Goal: Task Accomplishment & Management: Complete application form

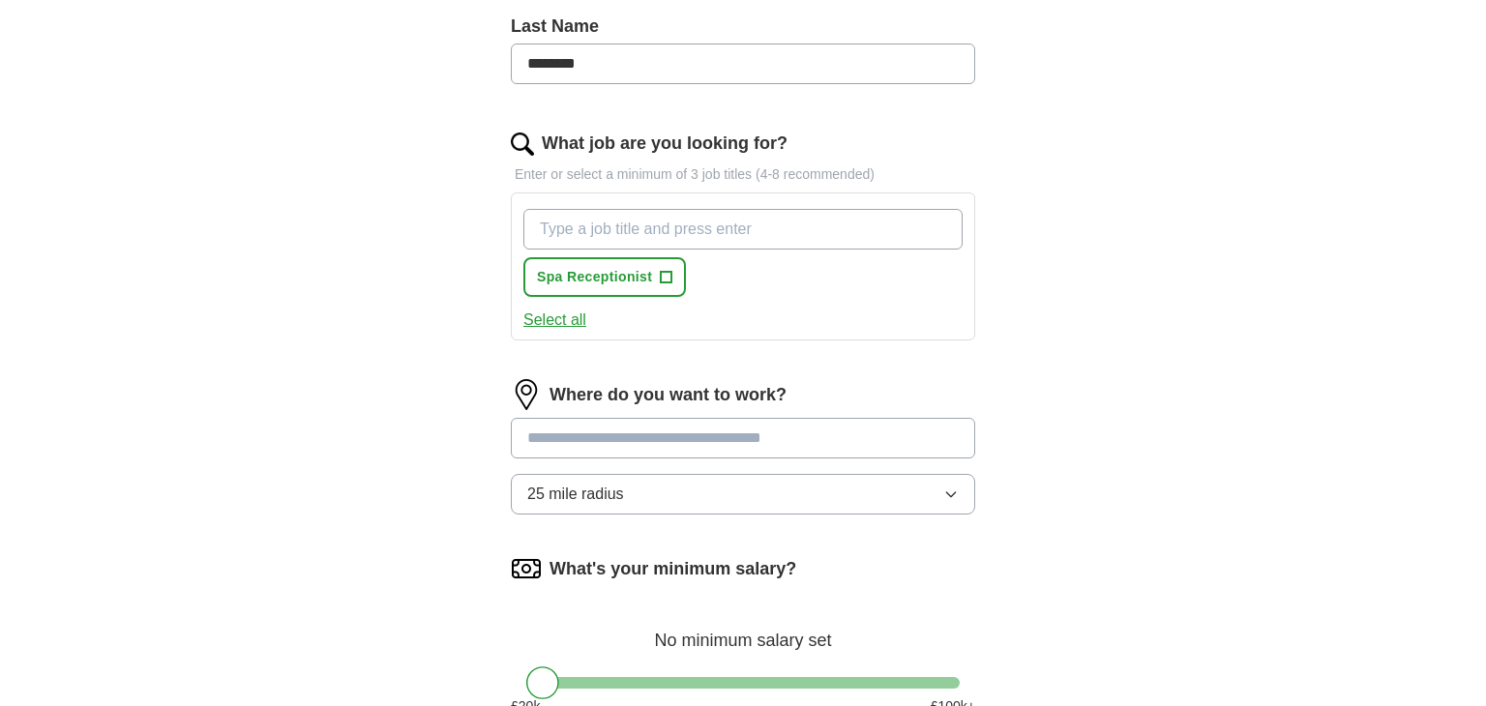
scroll to position [672, 0]
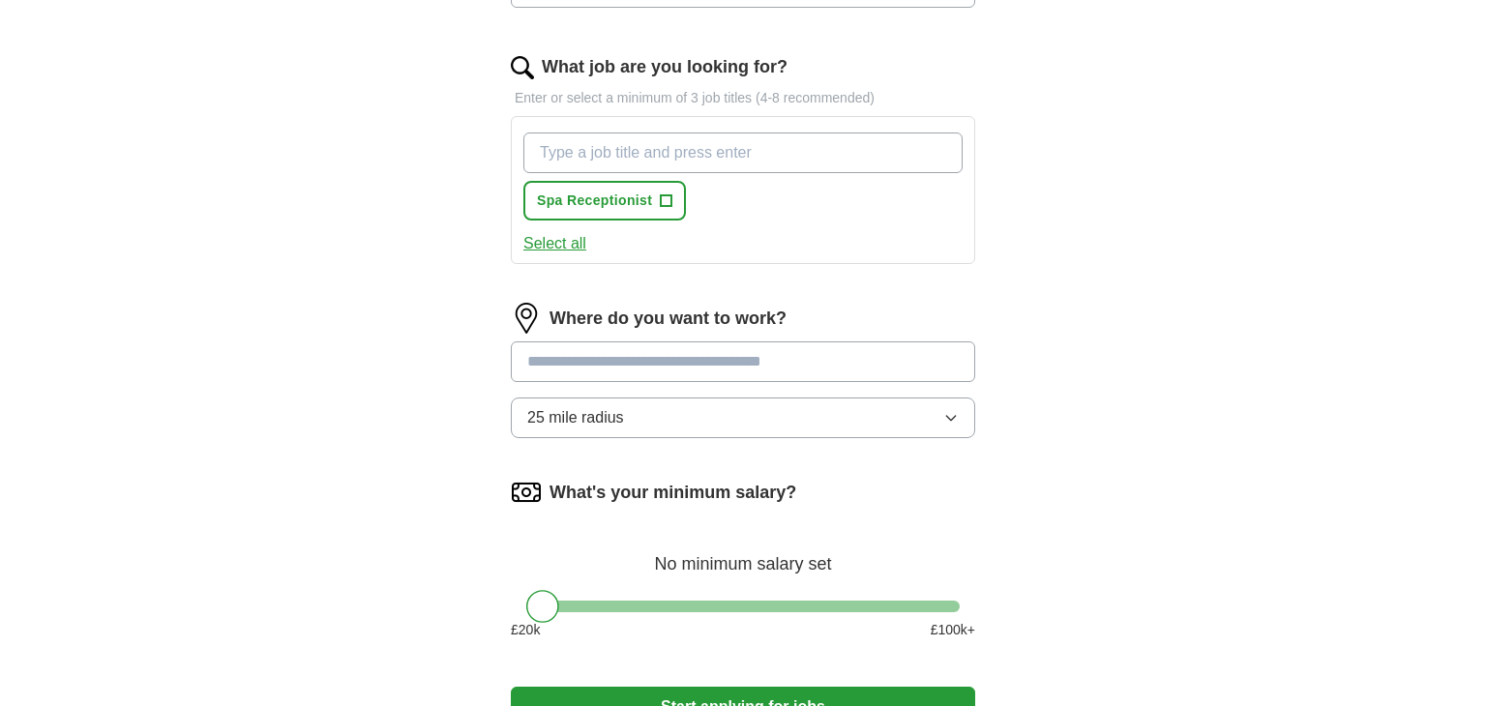
click at [759, 149] on input "What job are you looking for?" at bounding box center [742, 153] width 439 height 41
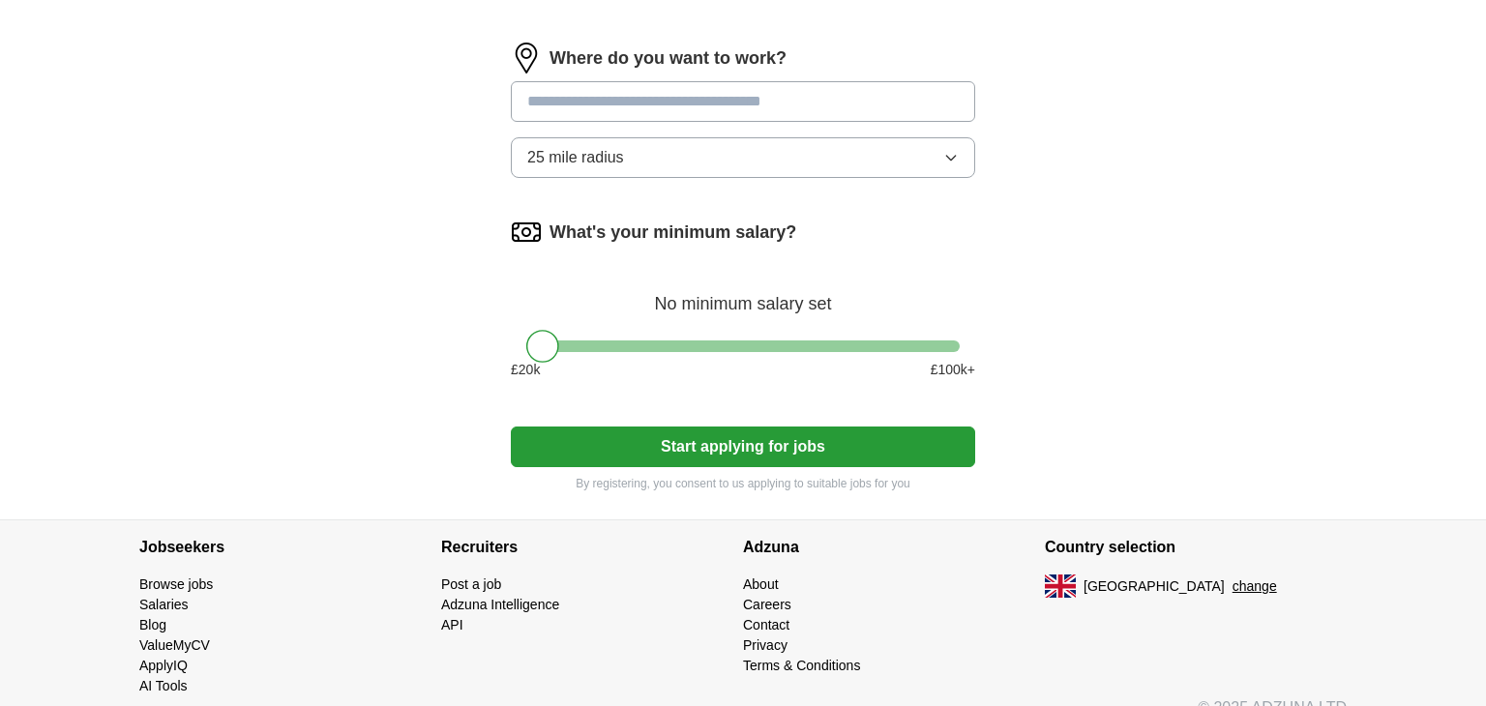
scroll to position [979, 0]
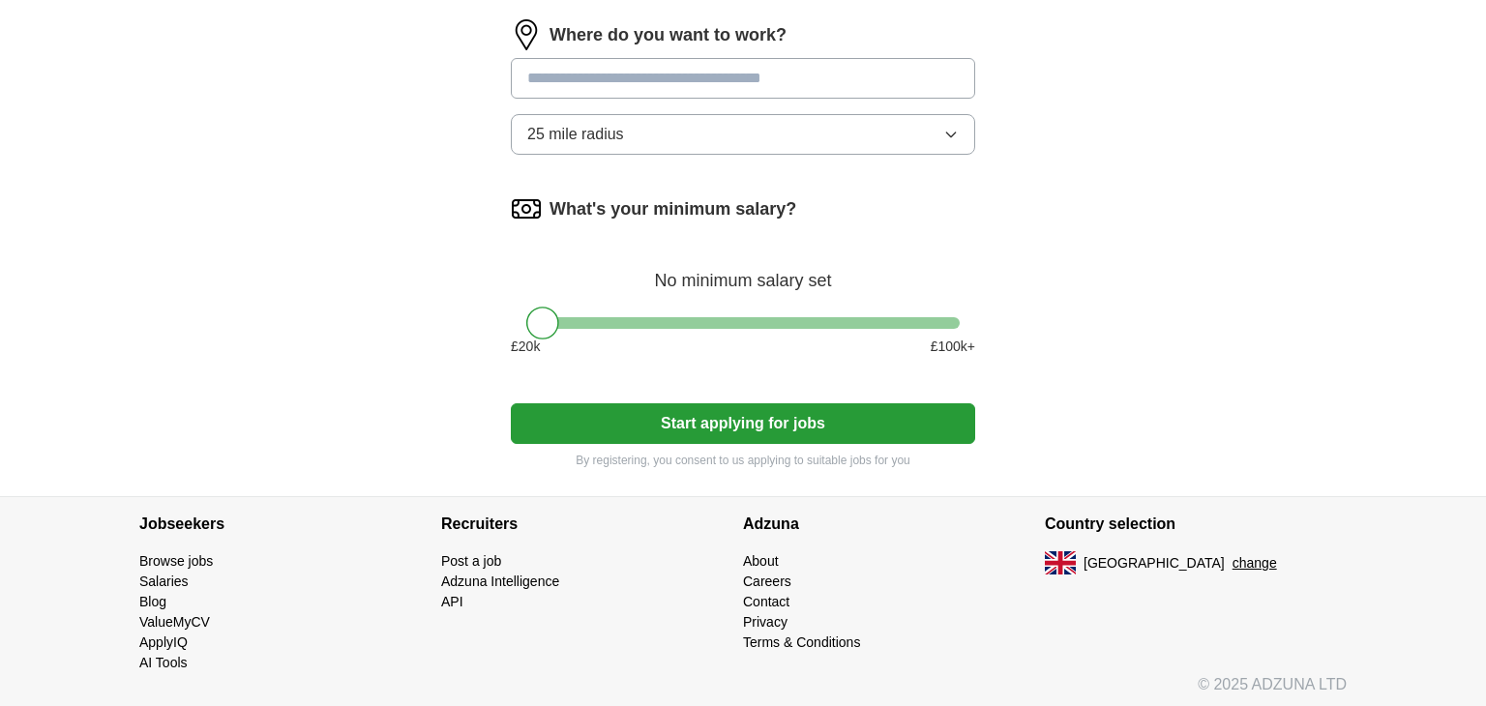
click at [903, 87] on input at bounding box center [743, 78] width 464 height 41
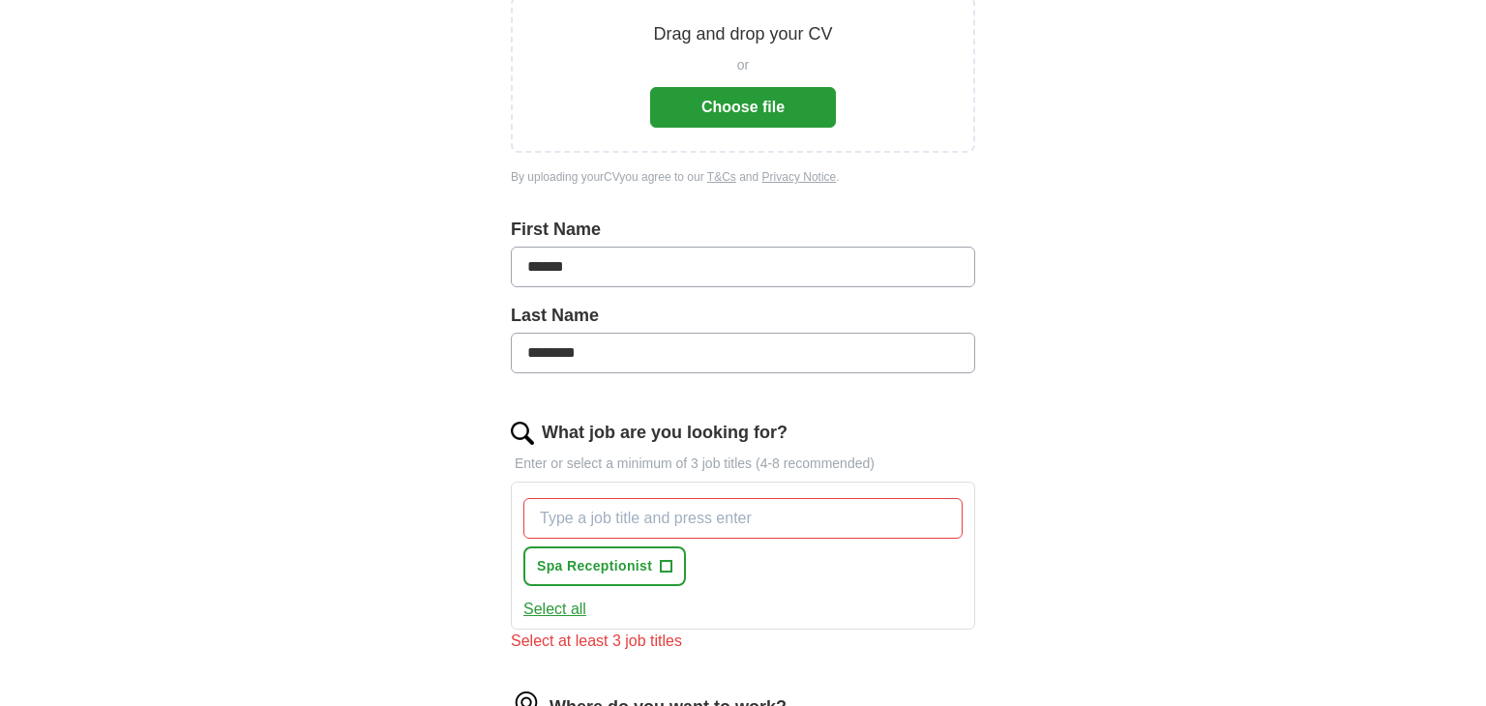
scroll to position [0, 0]
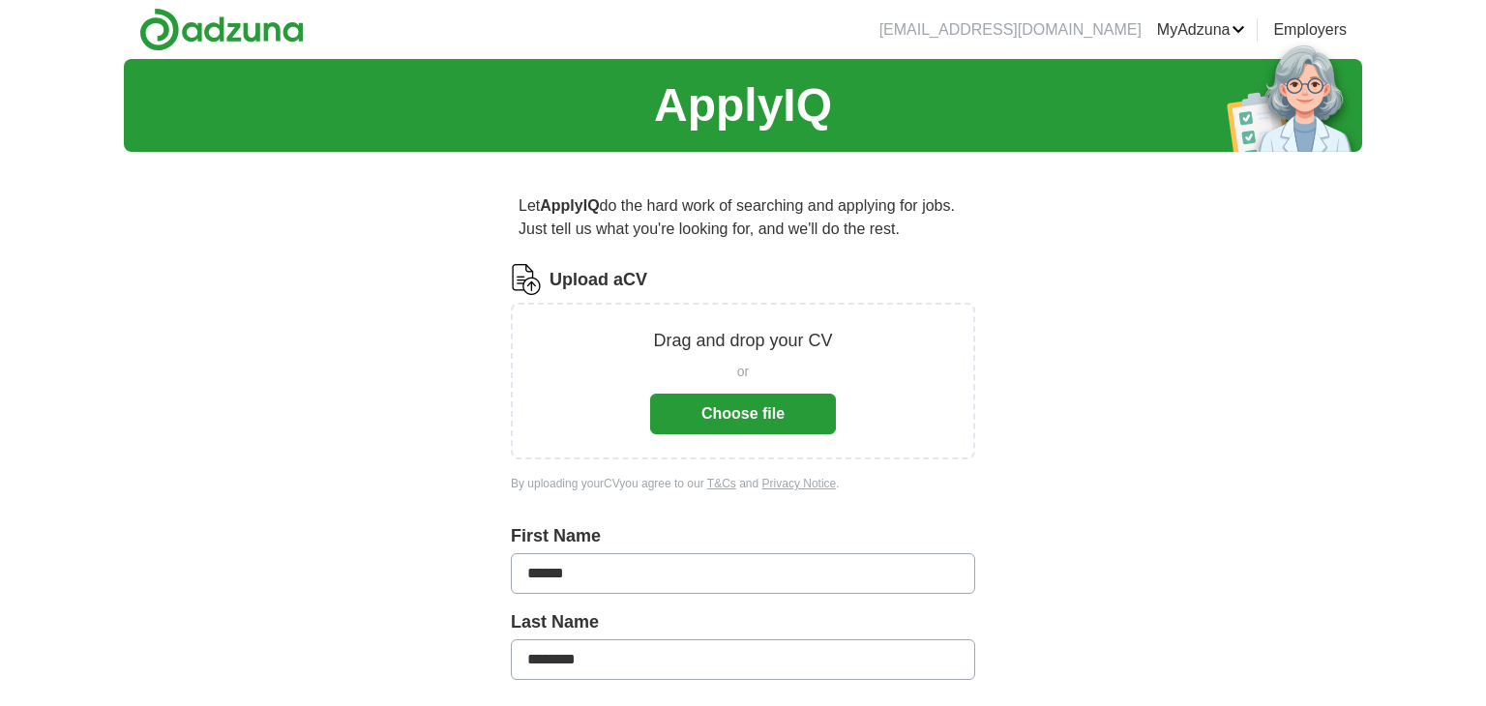
click at [753, 405] on button "Choose file" at bounding box center [743, 414] width 186 height 41
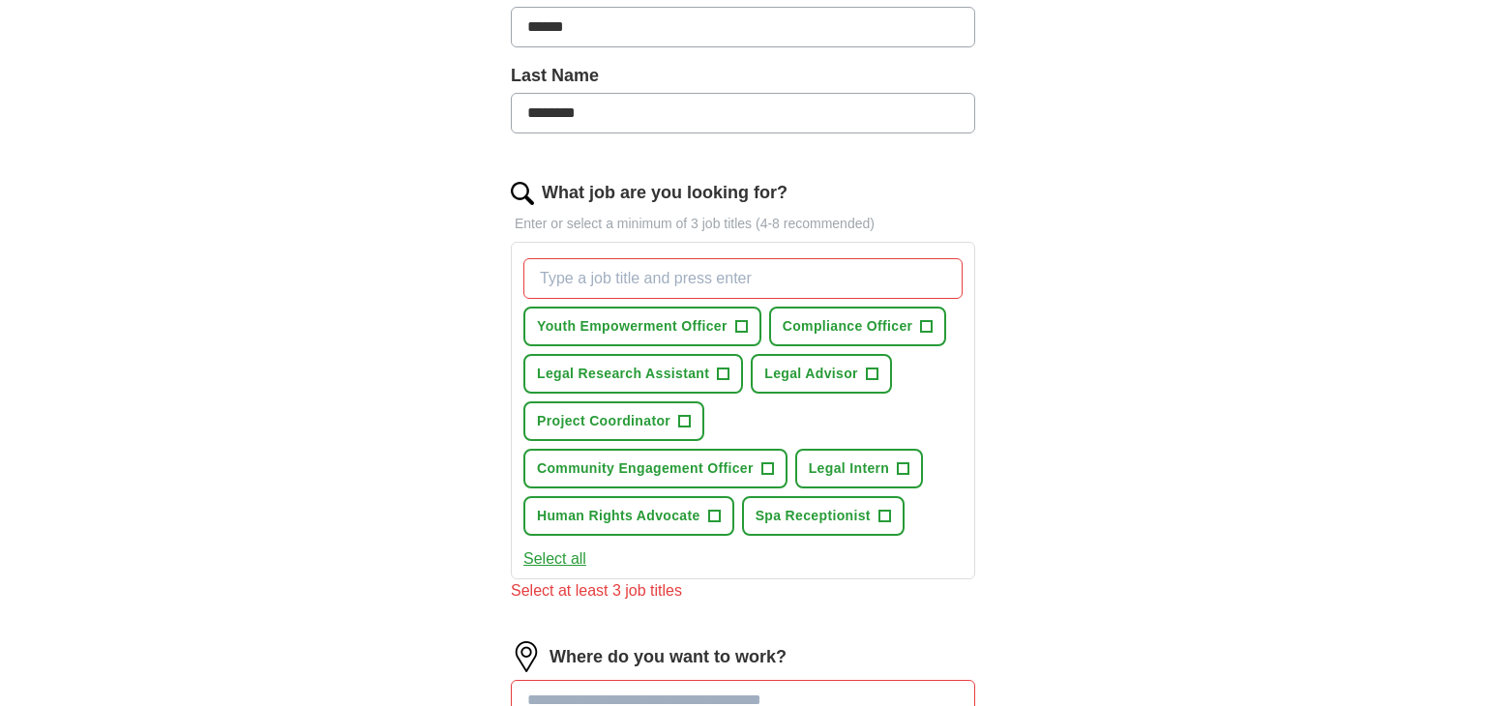
scroll to position [672, 0]
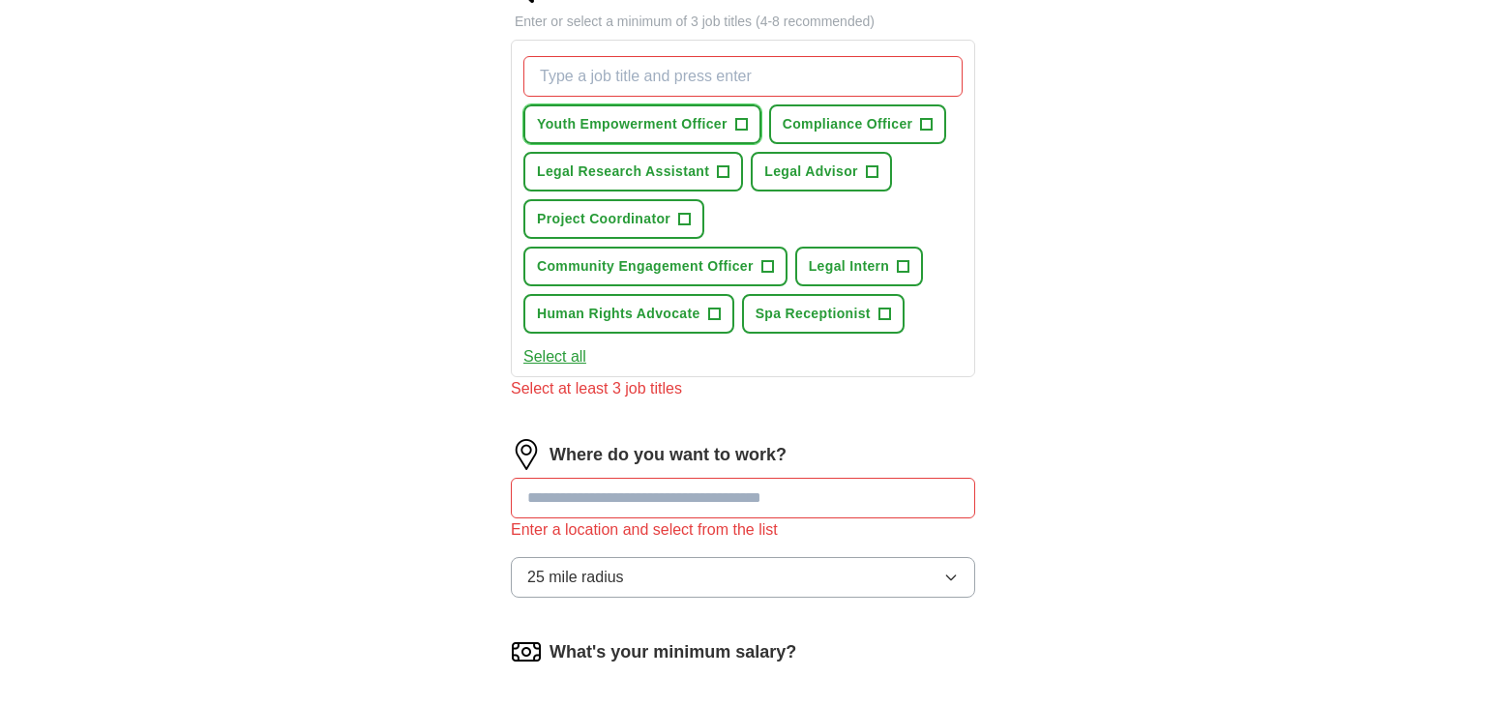
click at [661, 126] on span "Youth Empowerment Officer" at bounding box center [632, 124] width 191 height 20
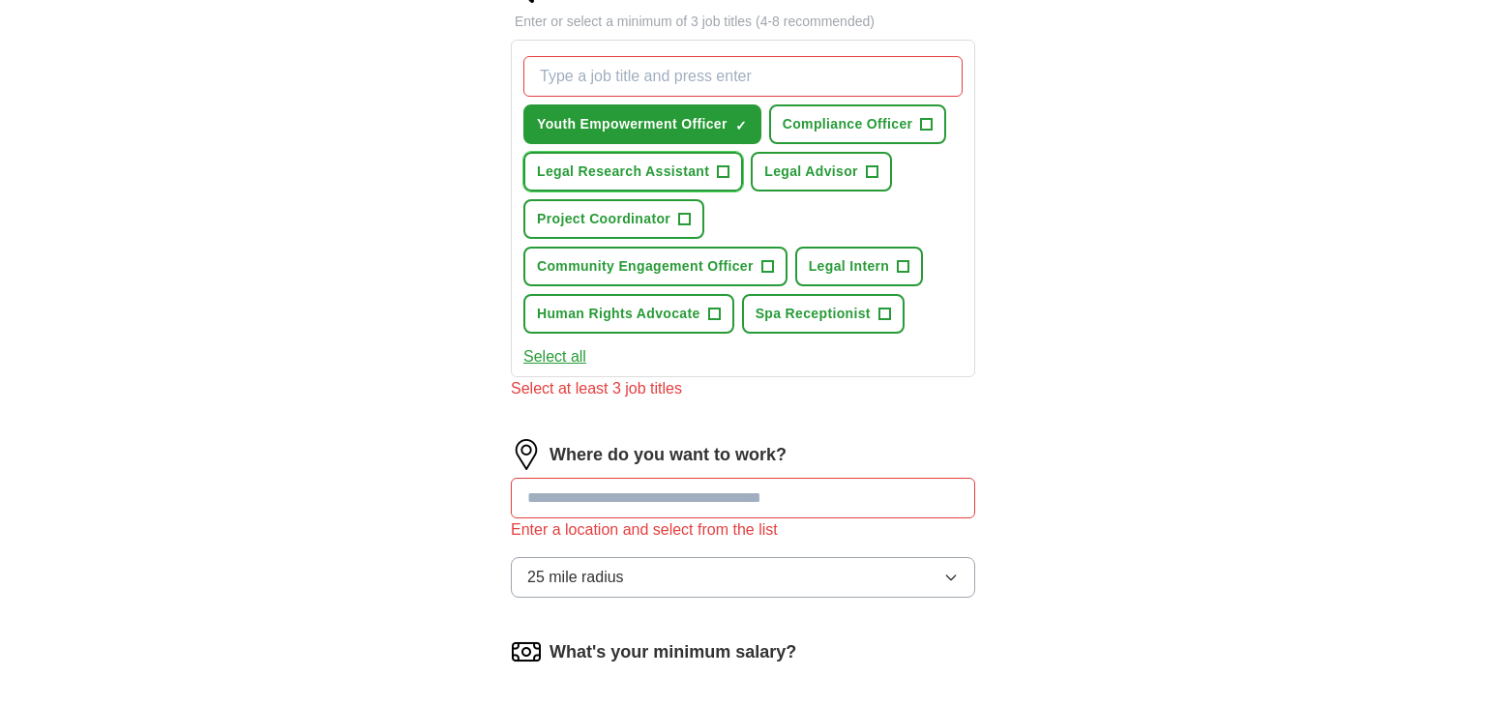
click at [667, 168] on span "Legal Research Assistant" at bounding box center [623, 172] width 172 height 20
click at [709, 269] on span "Community Engagement Officer" at bounding box center [645, 266] width 217 height 20
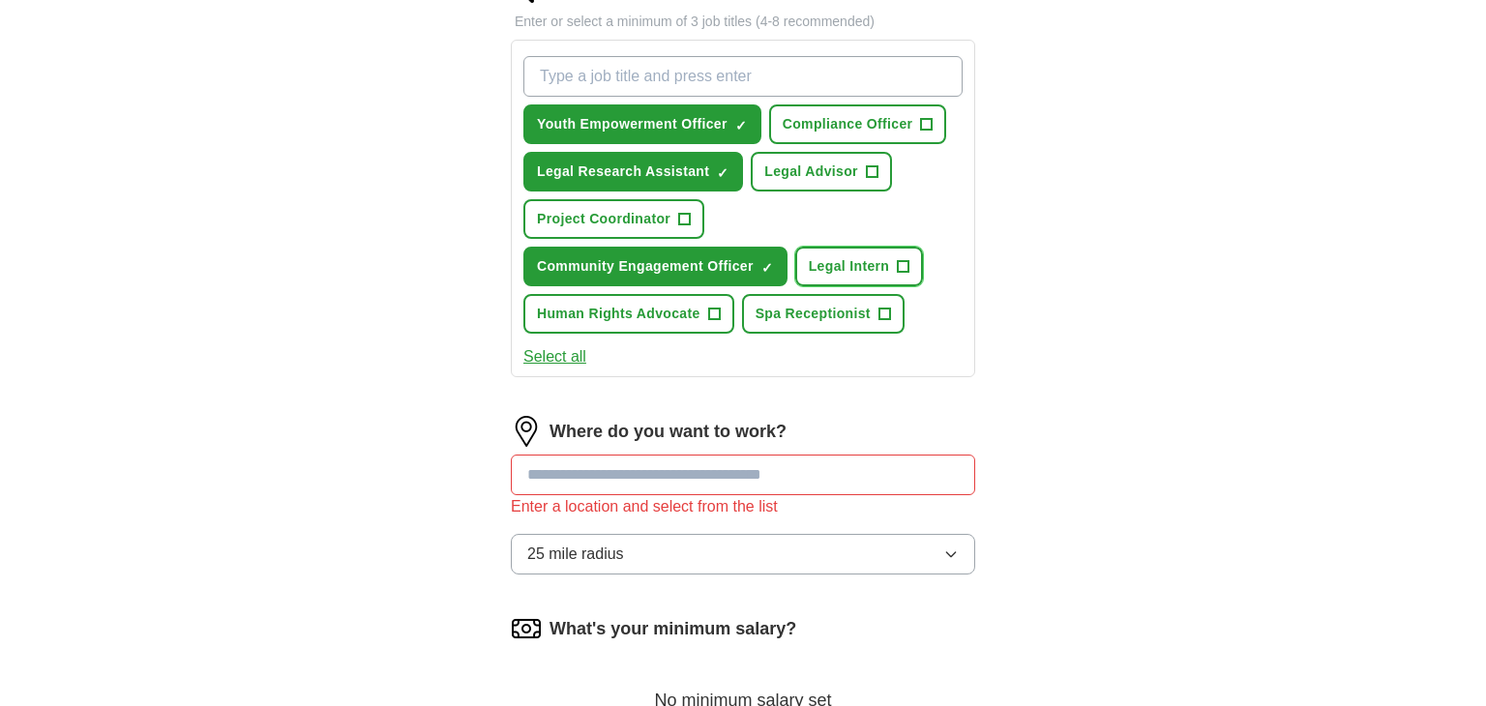
click at [855, 248] on button "Legal Intern +" at bounding box center [859, 267] width 129 height 40
click at [632, 213] on span "Project Coordinator" at bounding box center [603, 219] width 133 height 20
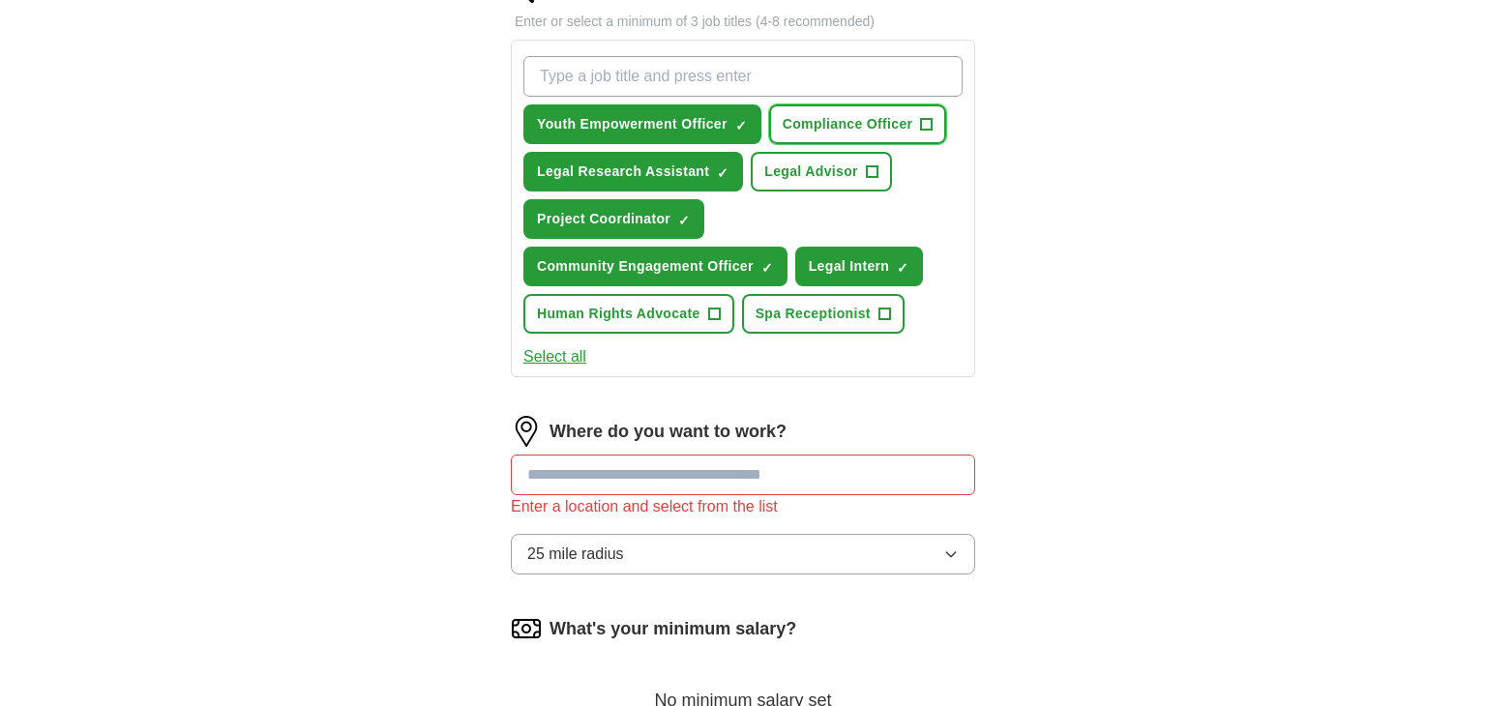
click at [860, 135] on button "Compliance Officer +" at bounding box center [858, 124] width 178 height 40
click at [827, 165] on span "Legal Advisor" at bounding box center [811, 172] width 94 height 20
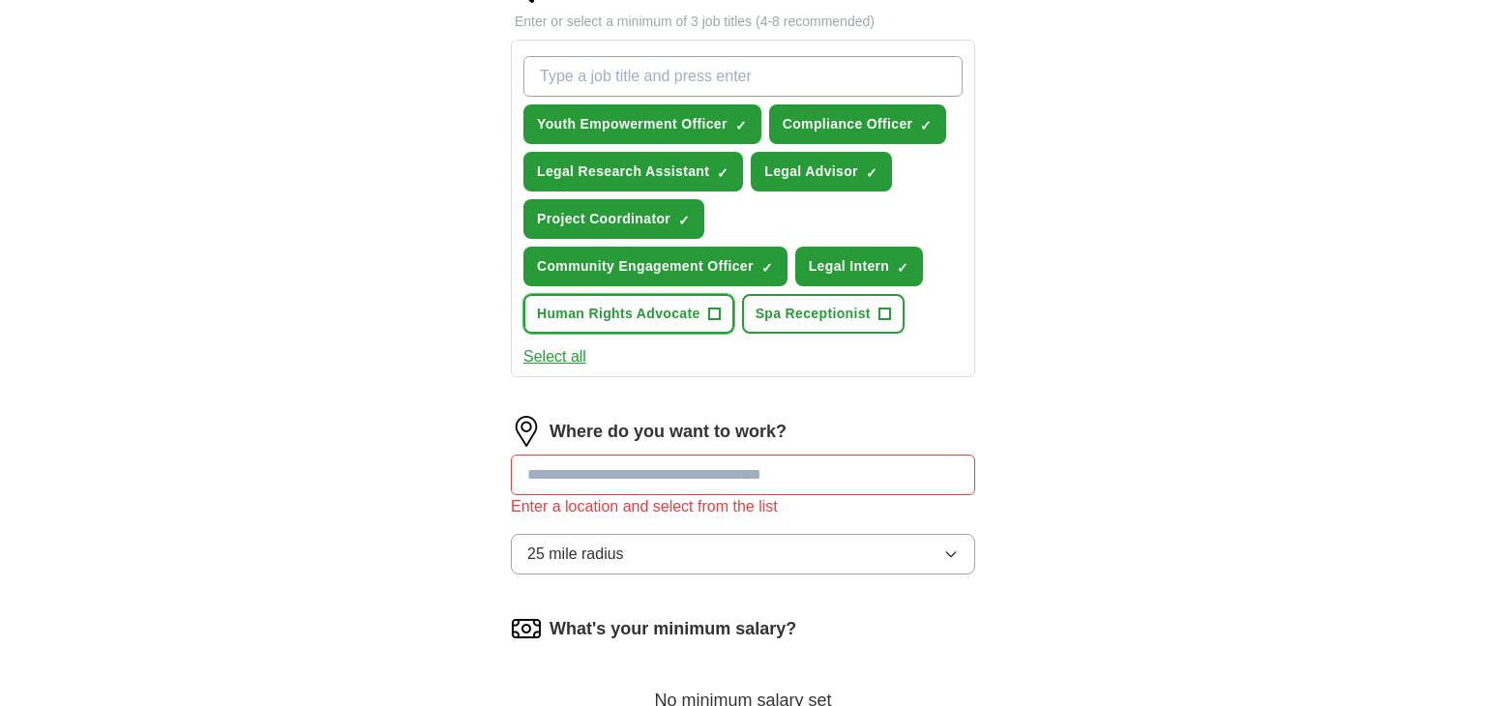
click at [663, 312] on span "Human Rights Advocate" at bounding box center [618, 314] width 163 height 20
click at [807, 306] on span "Spa Receptionist" at bounding box center [812, 314] width 115 height 20
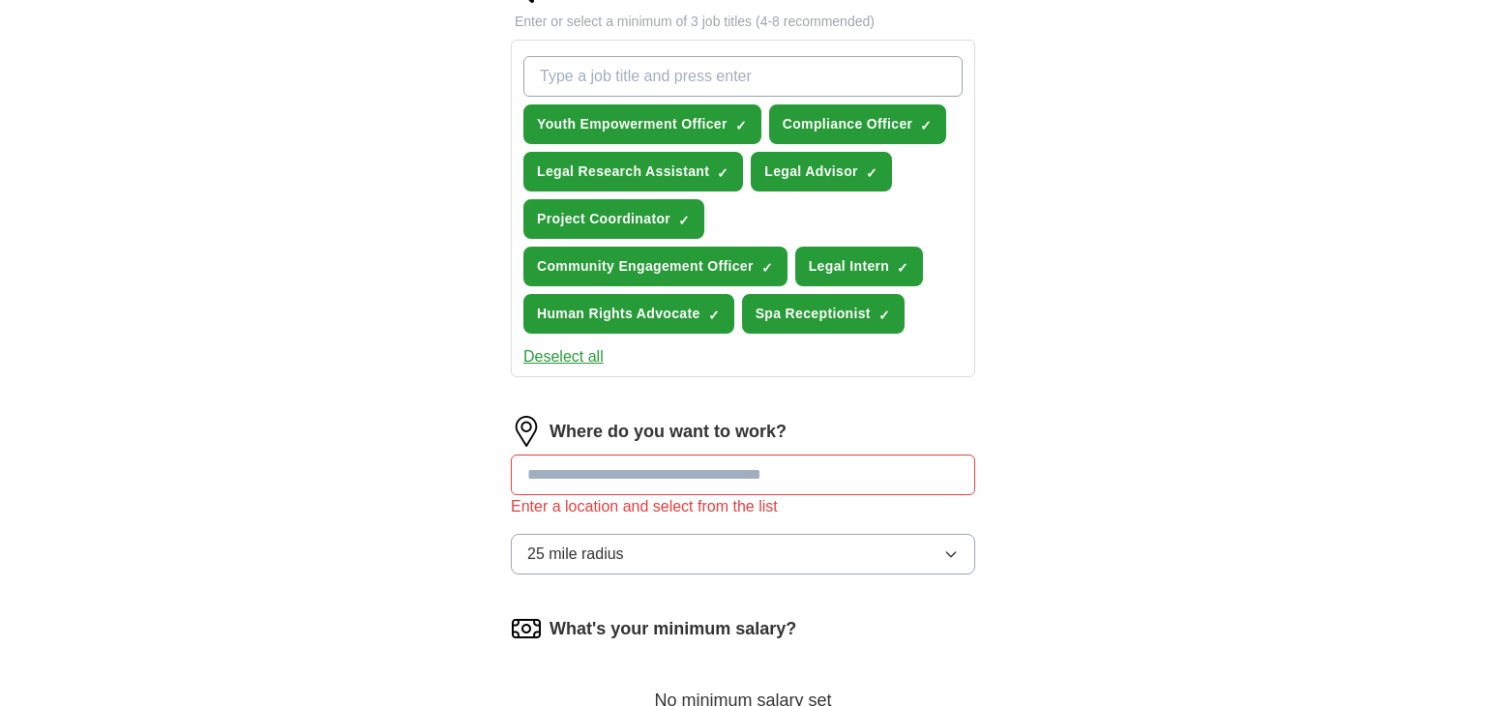
click at [736, 474] on input at bounding box center [743, 475] width 464 height 41
click at [706, 465] on input at bounding box center [743, 475] width 464 height 41
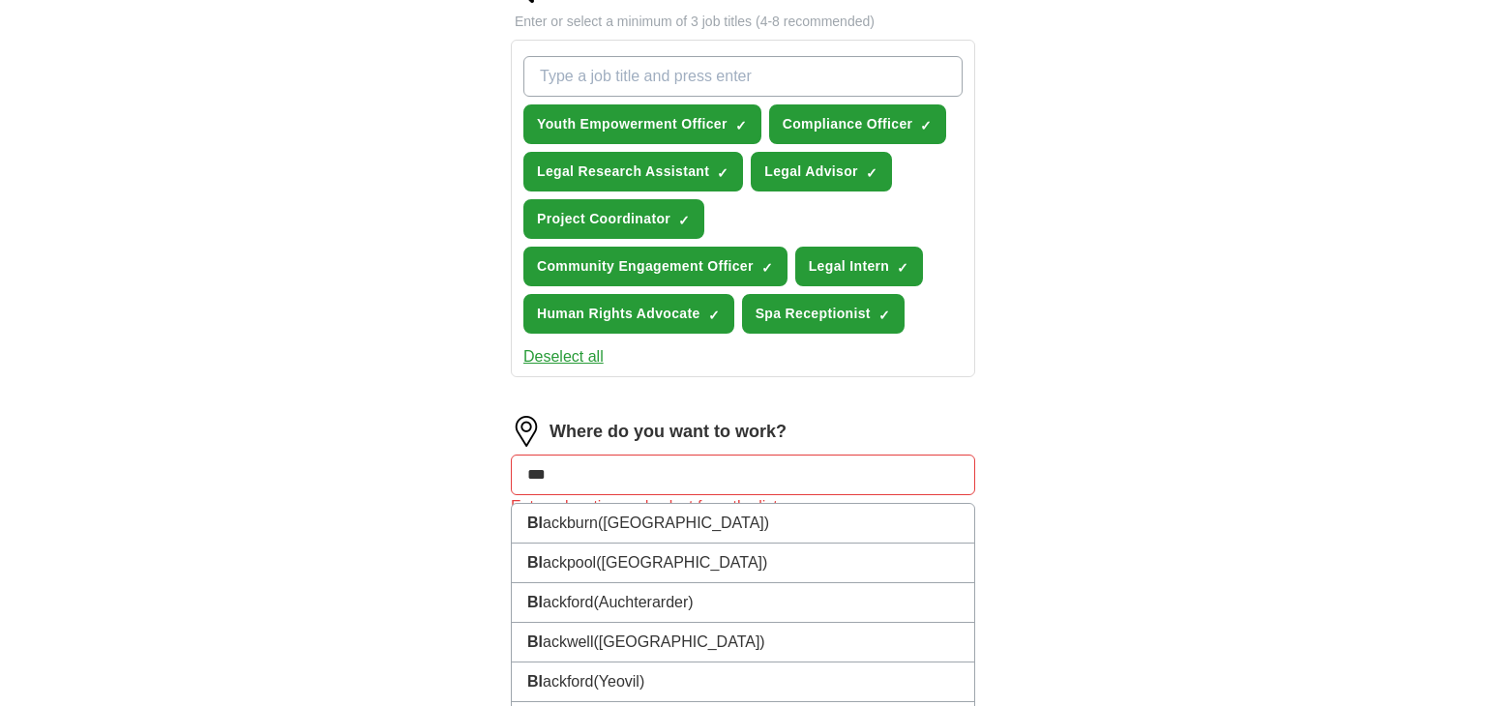
type input "****"
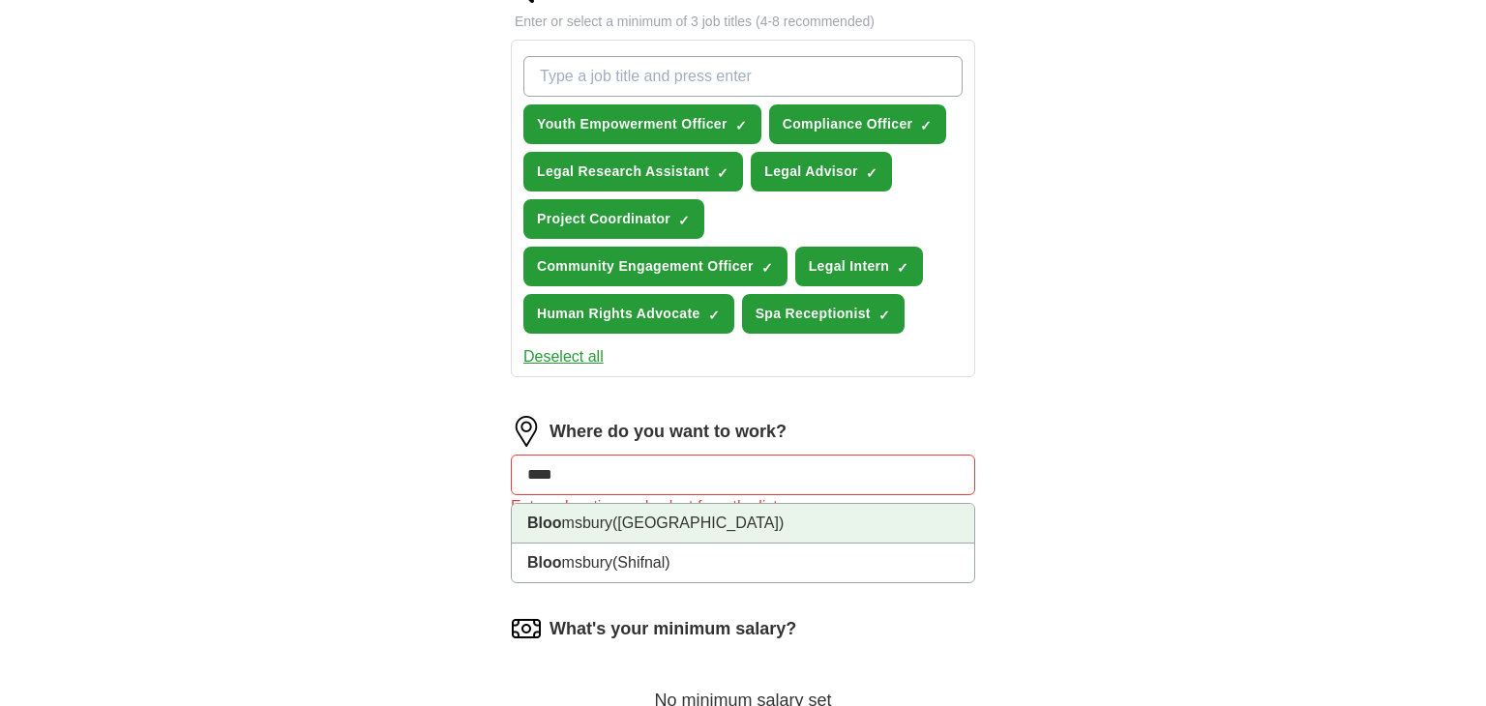
click at [670, 507] on li "Bloo msbury ([GEOGRAPHIC_DATA])" at bounding box center [743, 524] width 462 height 40
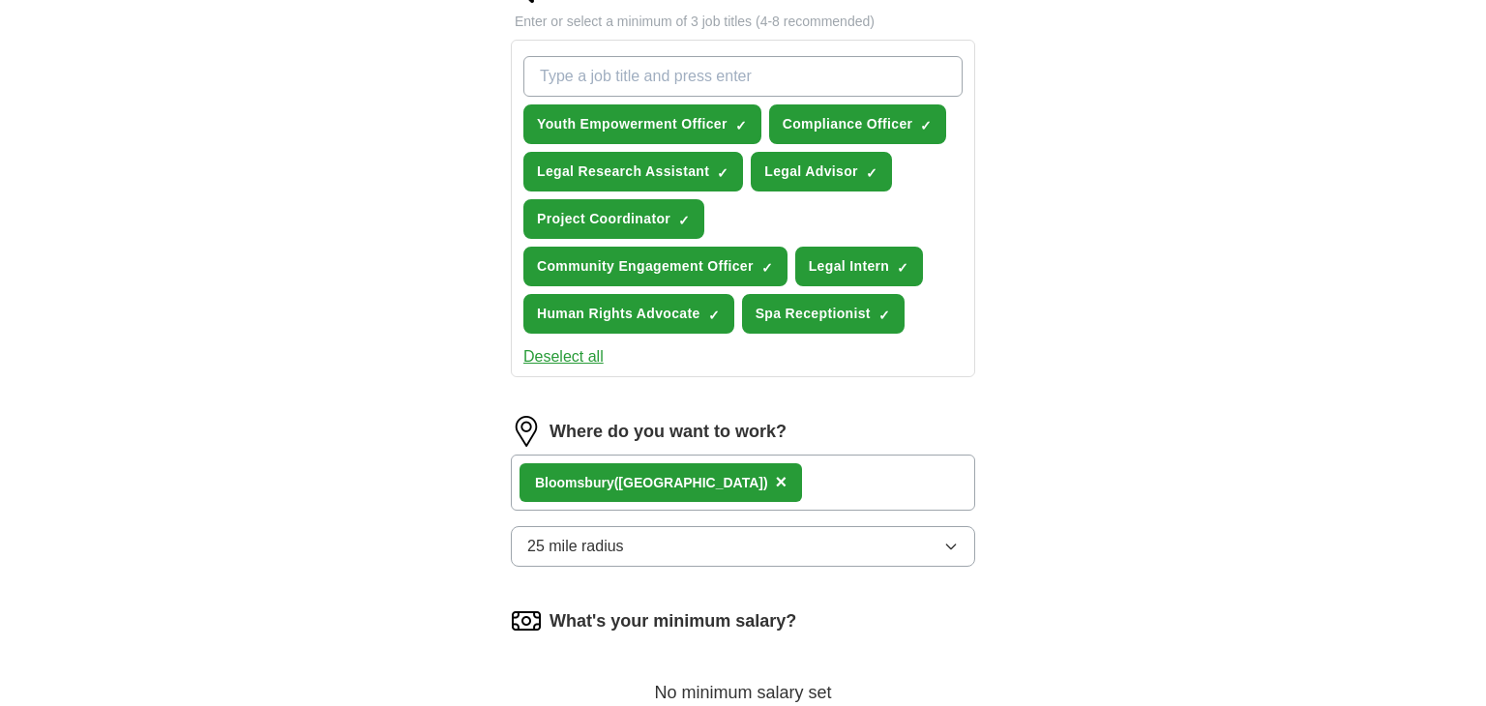
click at [679, 535] on button "25 mile radius" at bounding box center [743, 546] width 464 height 41
click at [1051, 562] on div "Let ApplyIQ do the hard work of searching and applying for jobs. Just tell us w…" at bounding box center [742, 201] width 619 height 1413
click at [912, 544] on button "25 mile radius" at bounding box center [743, 546] width 464 height 41
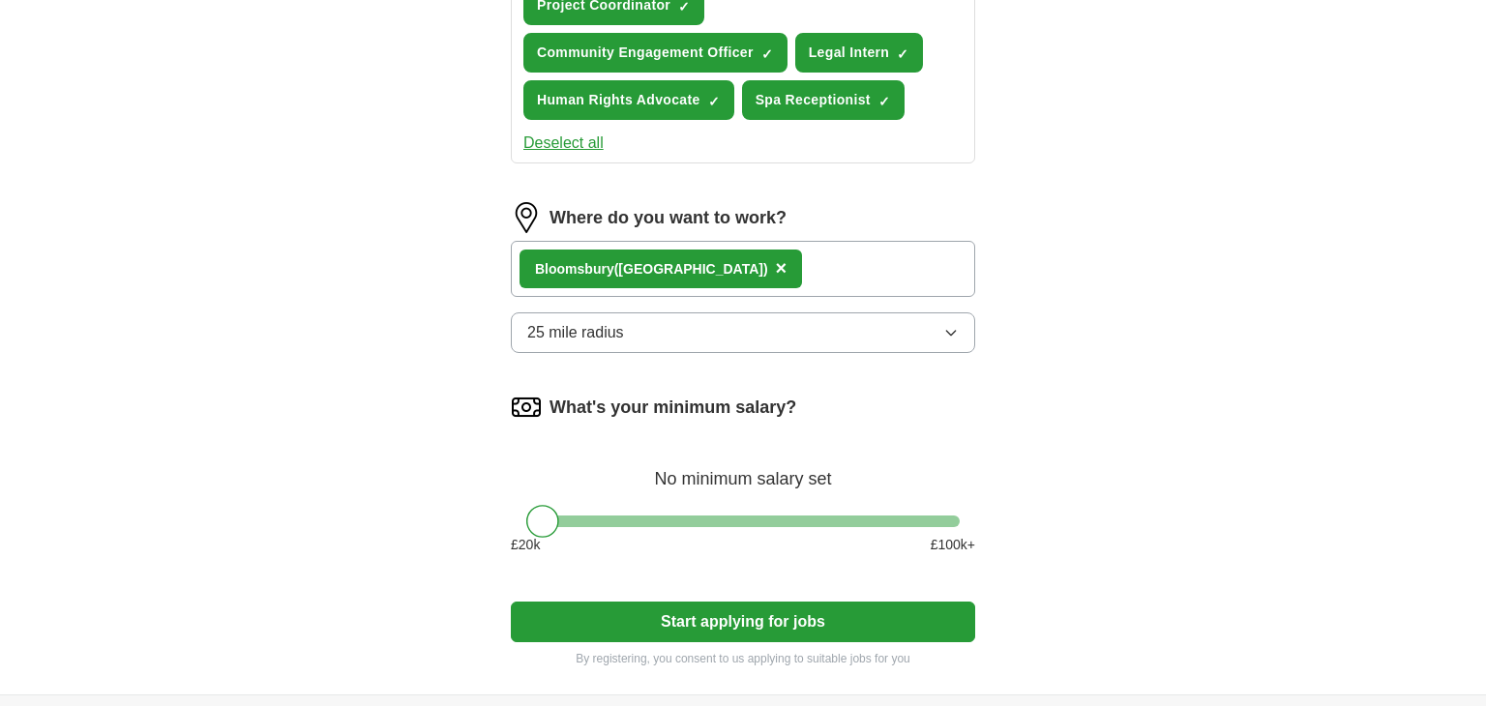
scroll to position [891, 0]
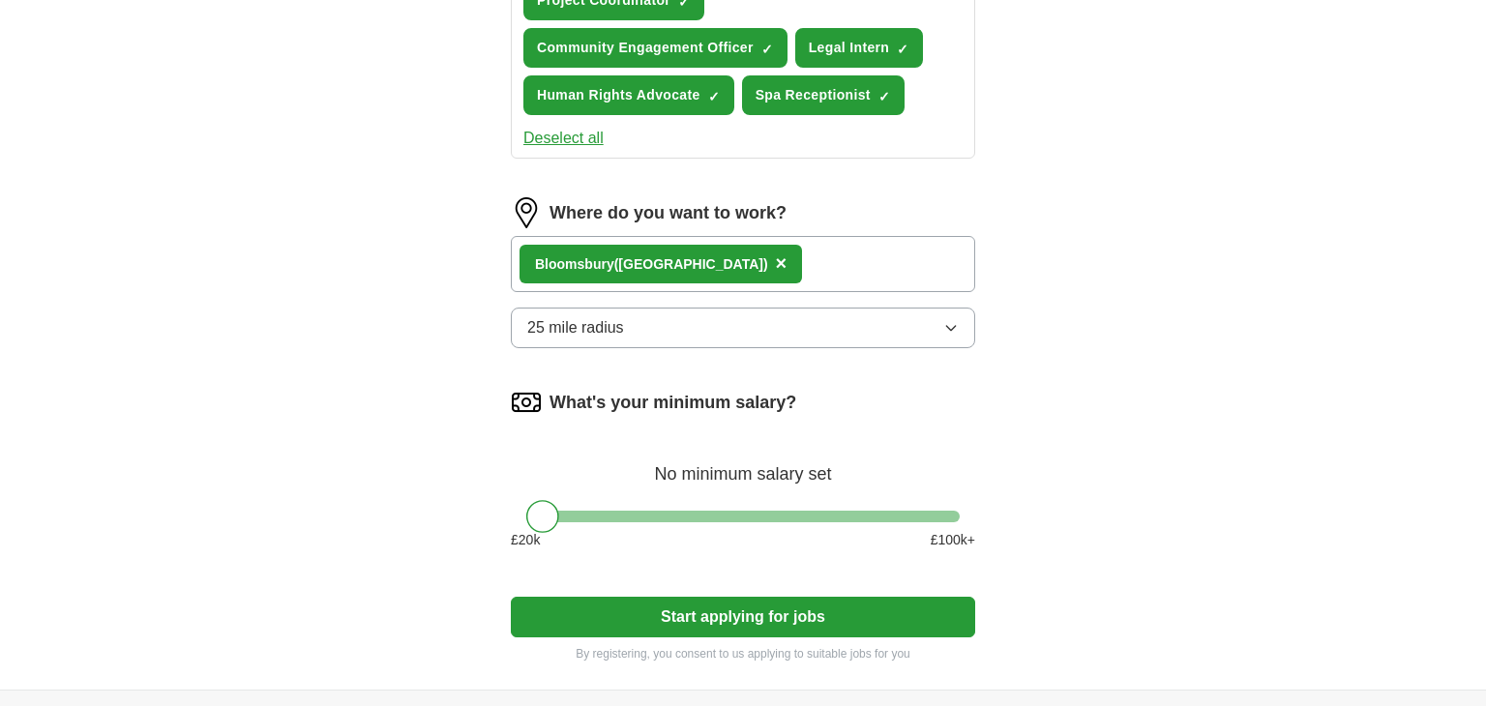
click at [941, 330] on button "25 mile radius" at bounding box center [743, 328] width 464 height 41
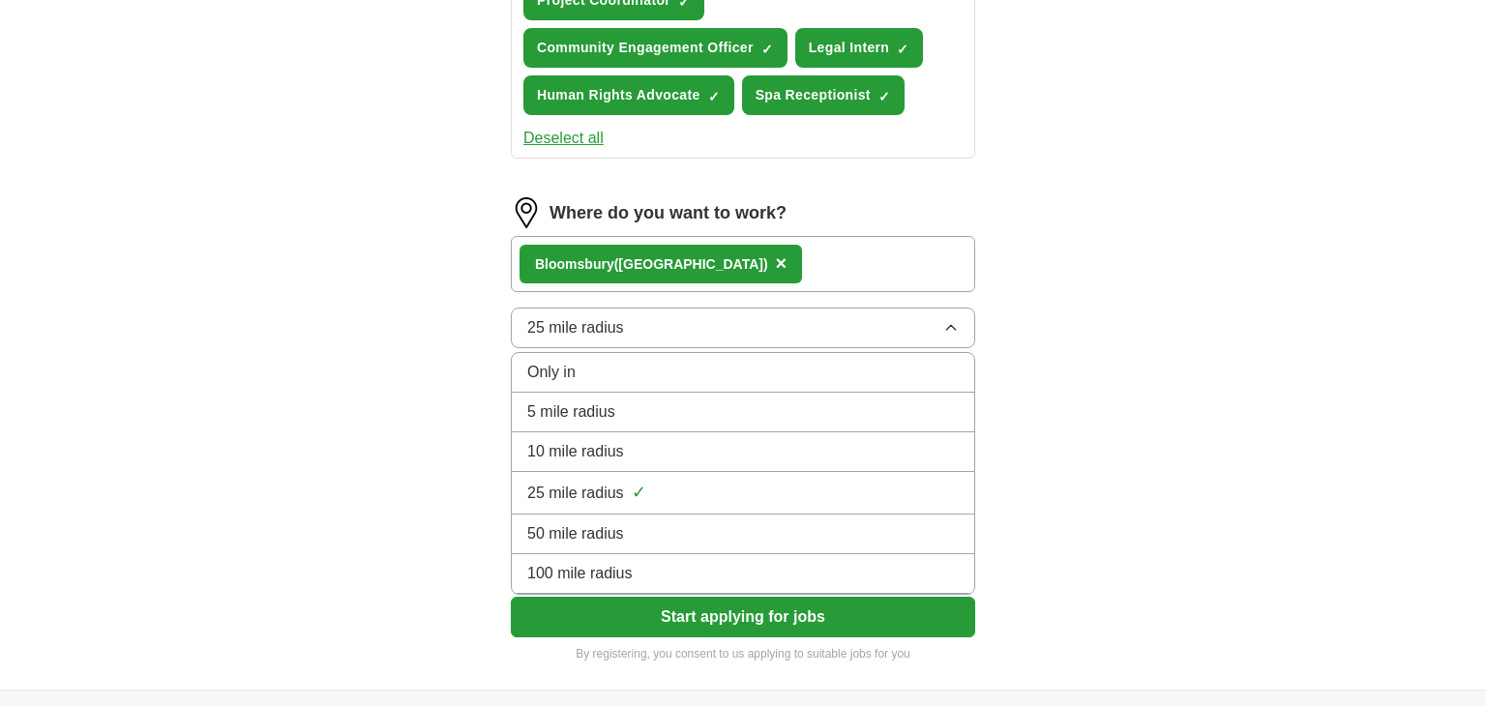
click at [690, 529] on div "50 mile radius" at bounding box center [742, 533] width 431 height 23
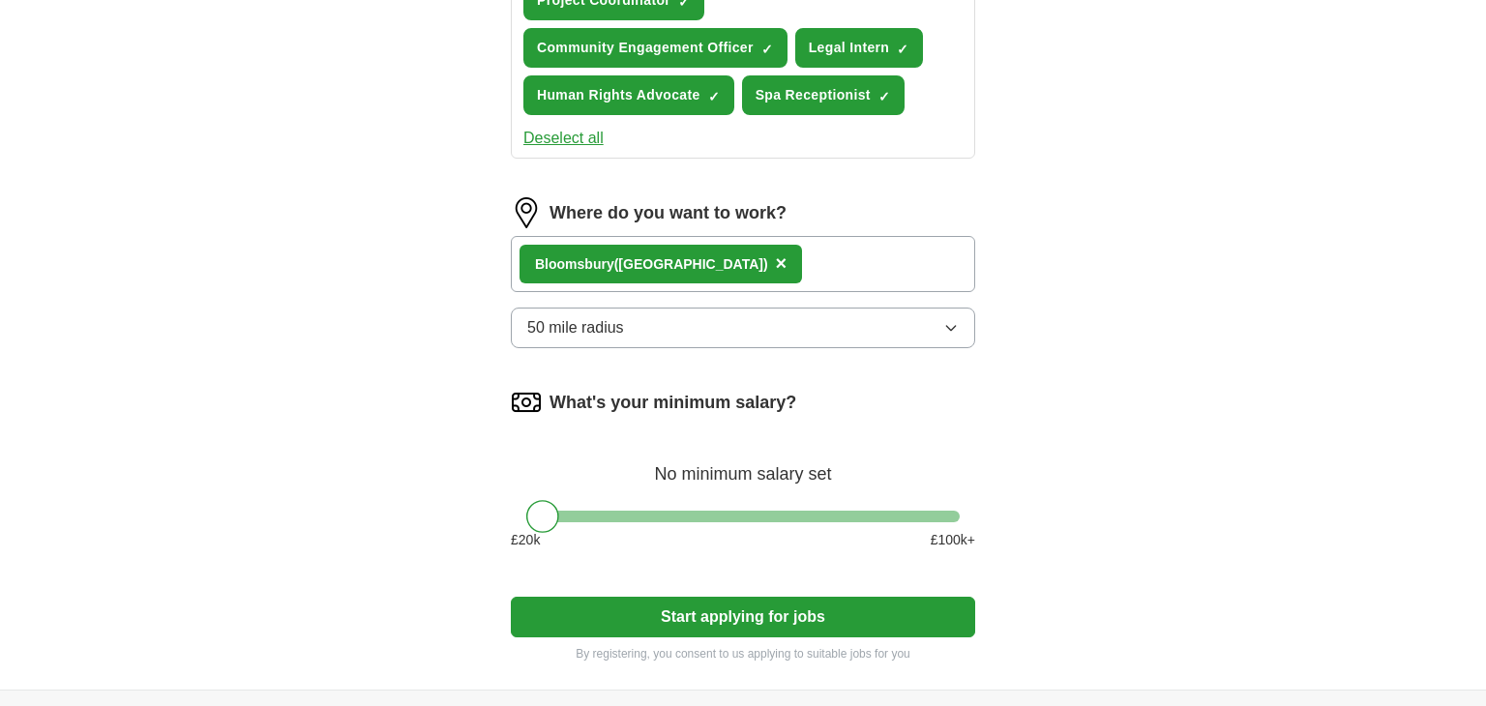
click at [845, 322] on button "50 mile radius" at bounding box center [743, 328] width 464 height 41
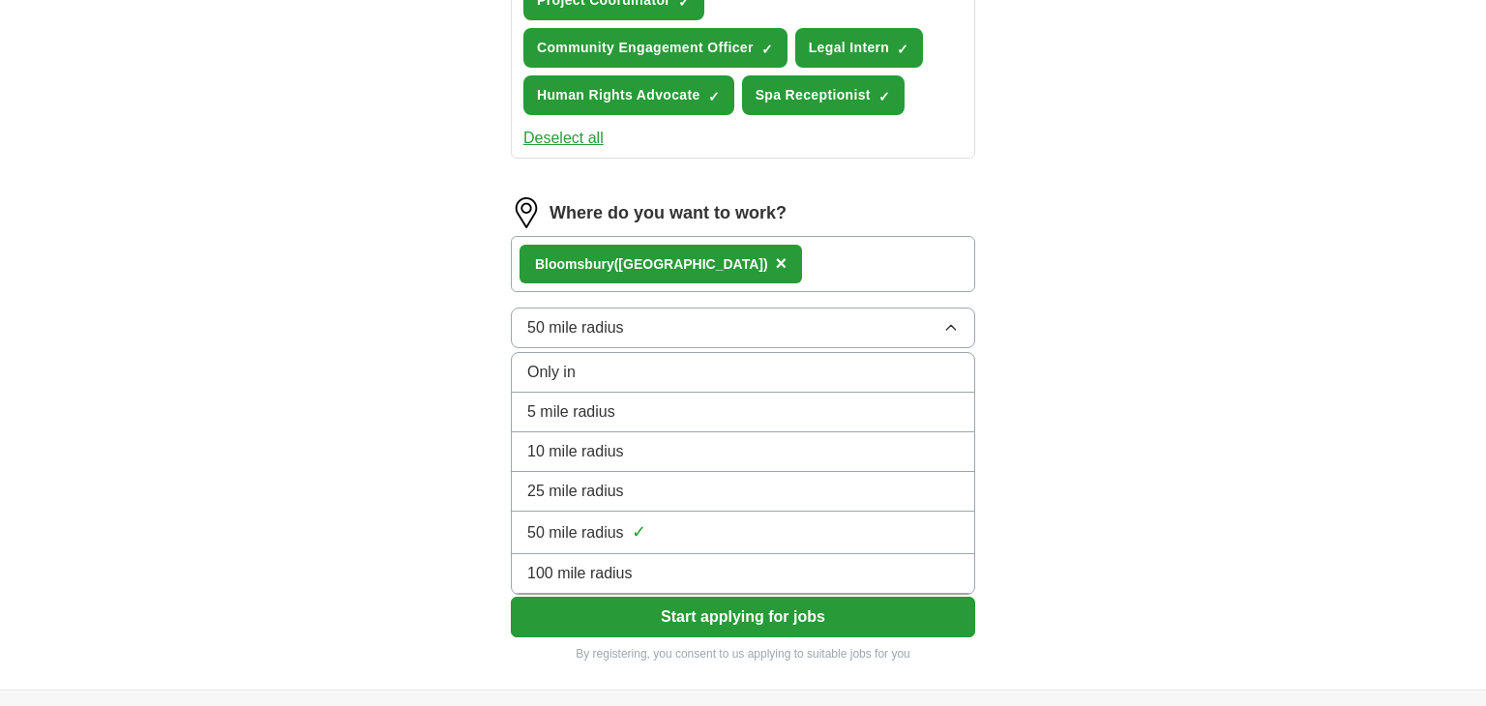
click at [694, 483] on div "25 mile radius" at bounding box center [742, 491] width 431 height 23
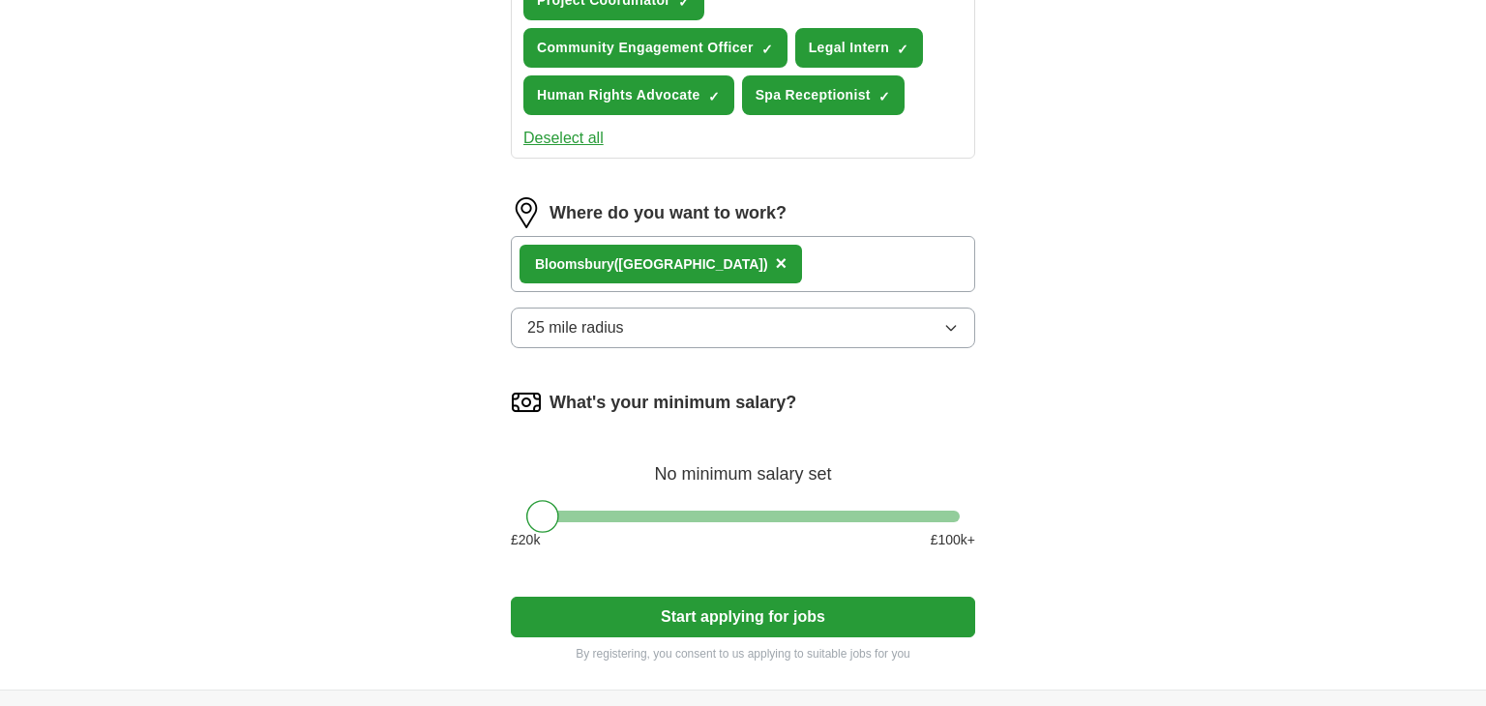
click at [694, 617] on button "Start applying for jobs" at bounding box center [743, 617] width 464 height 41
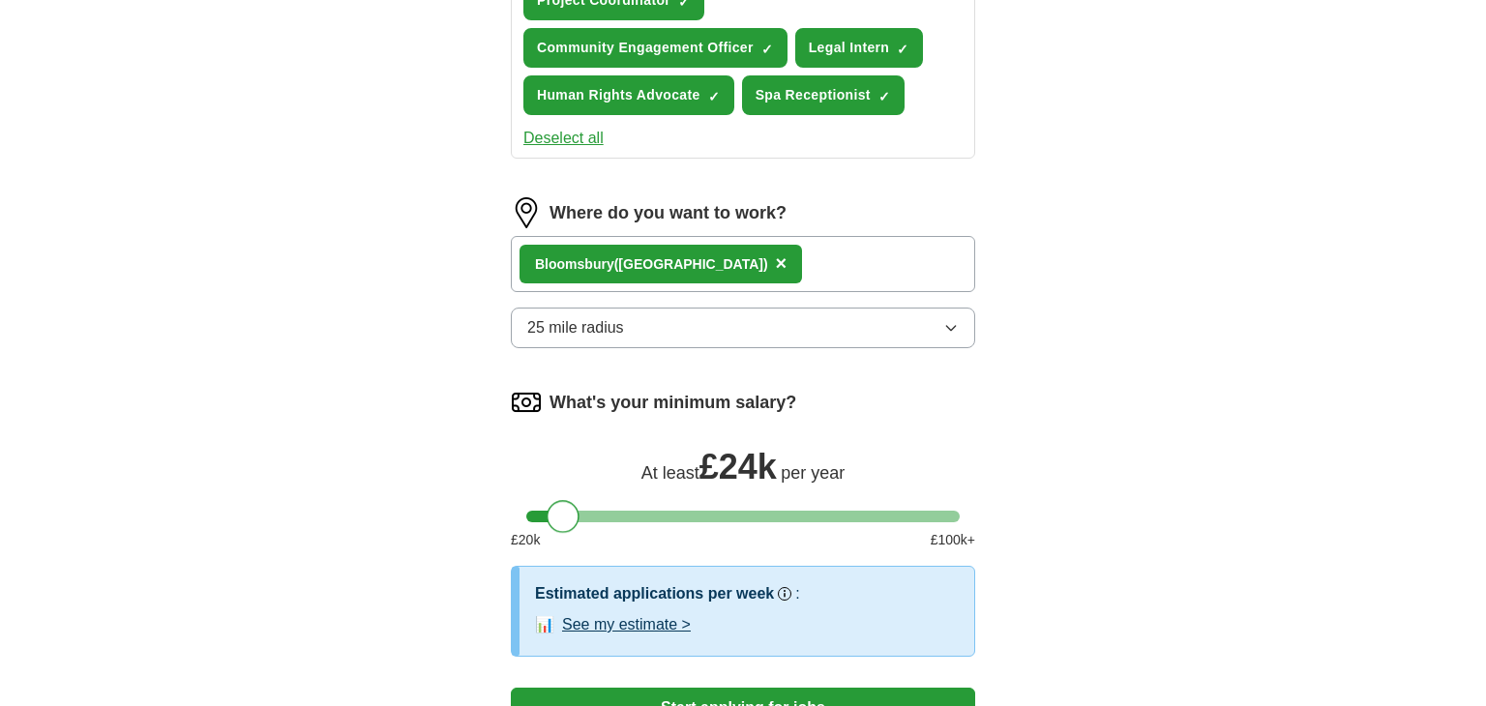
drag, startPoint x: 543, startPoint y: 514, endPoint x: 565, endPoint y: 527, distance: 26.0
click at [565, 527] on div "What's your minimum salary? At least £ 24k per year £ 20 k £ 100 k+" at bounding box center [743, 476] width 464 height 179
click at [830, 688] on button "Start applying for jobs" at bounding box center [743, 708] width 464 height 41
select select "**"
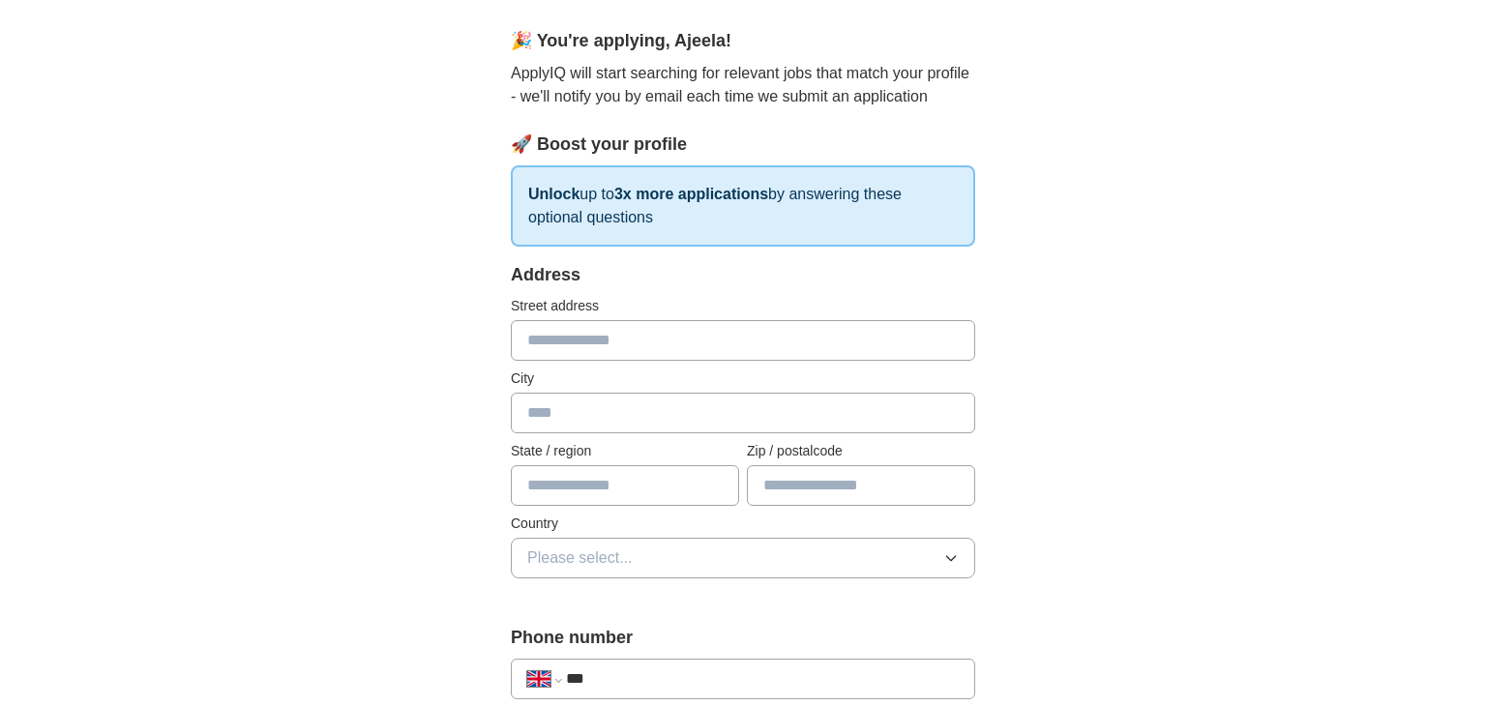
scroll to position [150, 0]
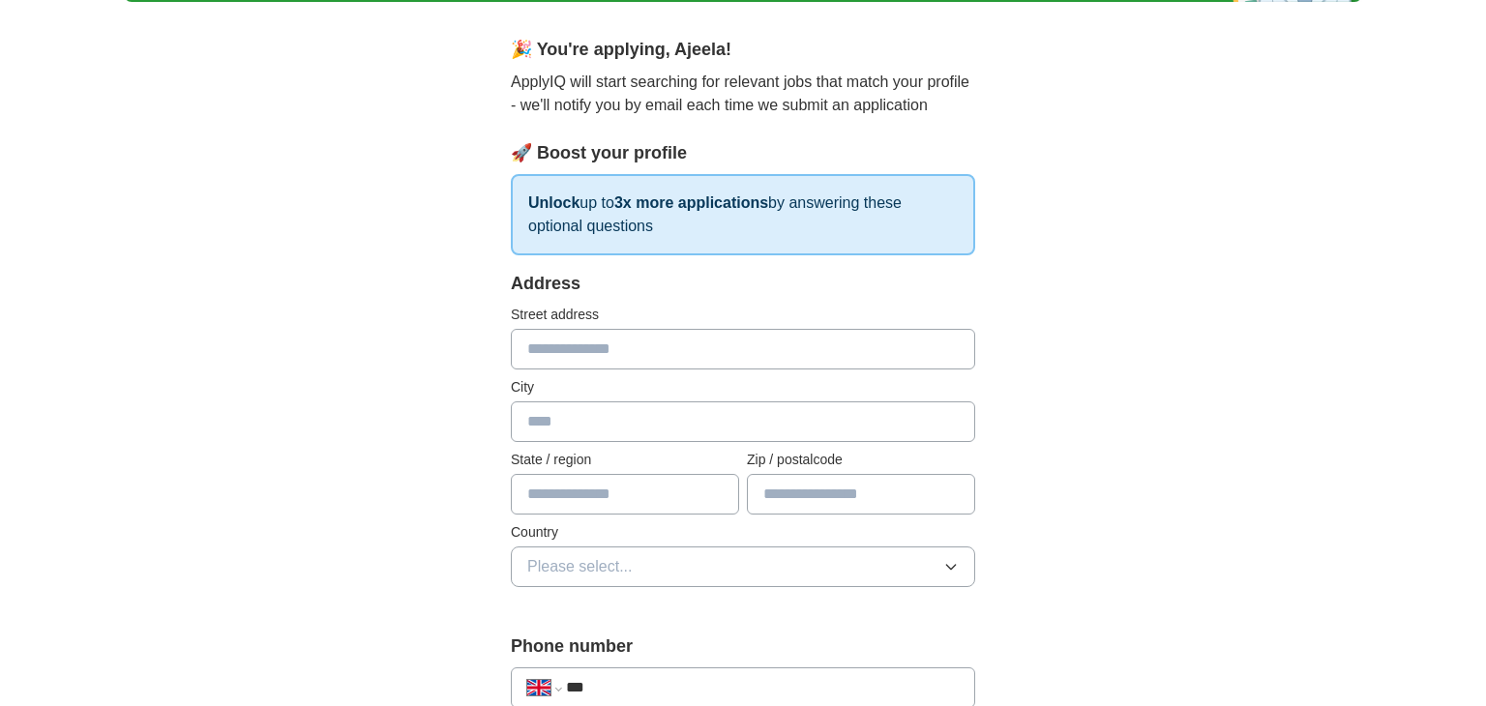
click at [818, 359] on input "text" at bounding box center [743, 349] width 464 height 41
type input "**********"
click at [706, 422] on input "text" at bounding box center [743, 421] width 464 height 41
type input "*"
type input "*********"
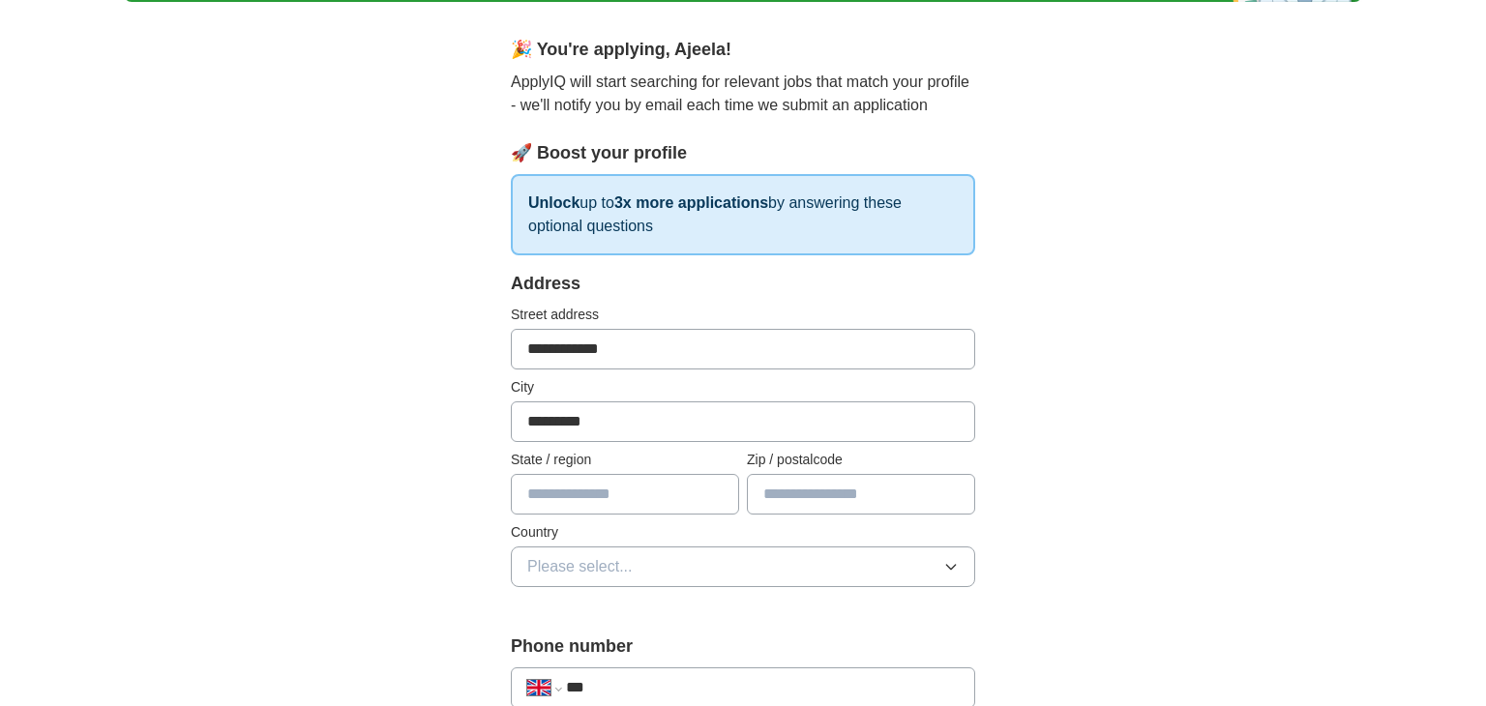
click at [667, 507] on input "text" at bounding box center [625, 494] width 228 height 41
type input "******"
click at [834, 493] on input "text" at bounding box center [861, 494] width 228 height 41
type input "*******"
click at [787, 569] on button "Please select..." at bounding box center [743, 566] width 464 height 41
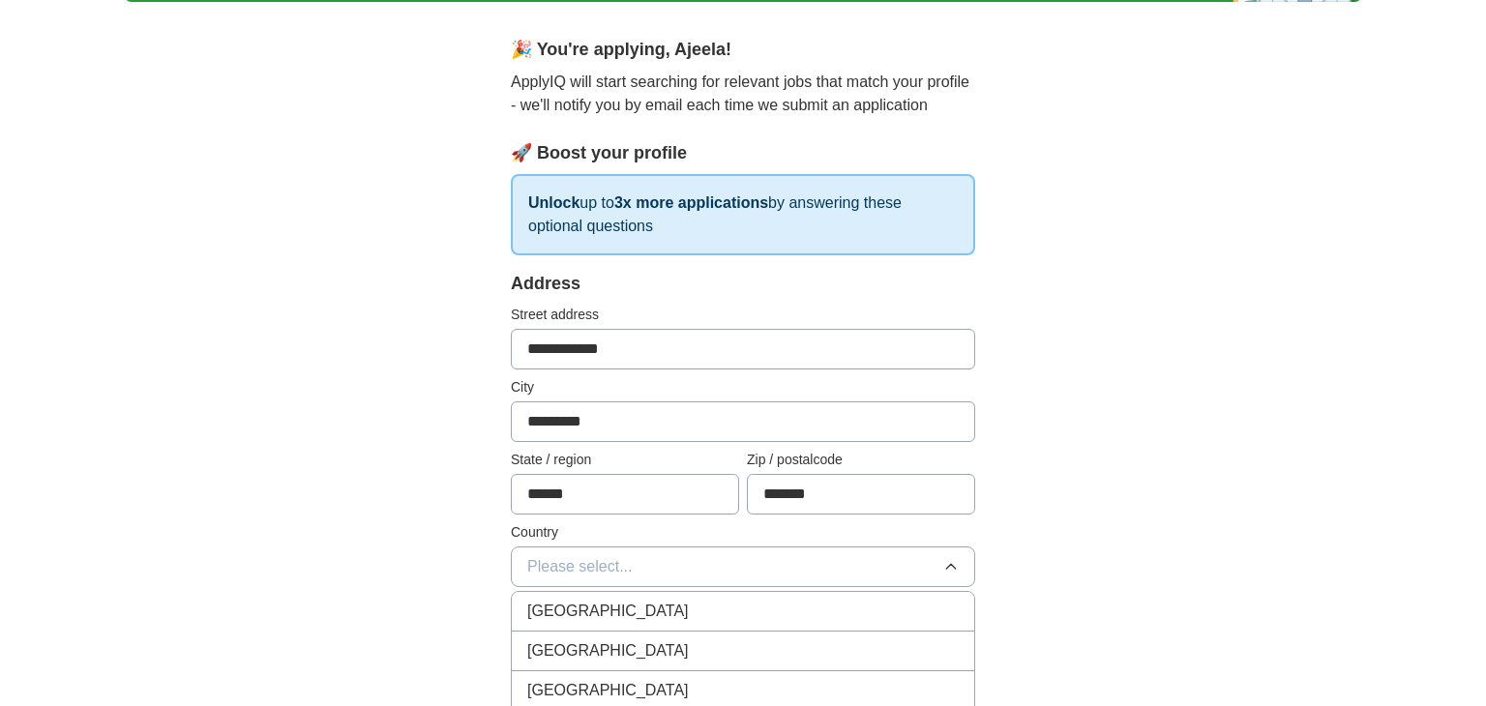
click at [764, 614] on div "[GEOGRAPHIC_DATA]" at bounding box center [742, 611] width 431 height 23
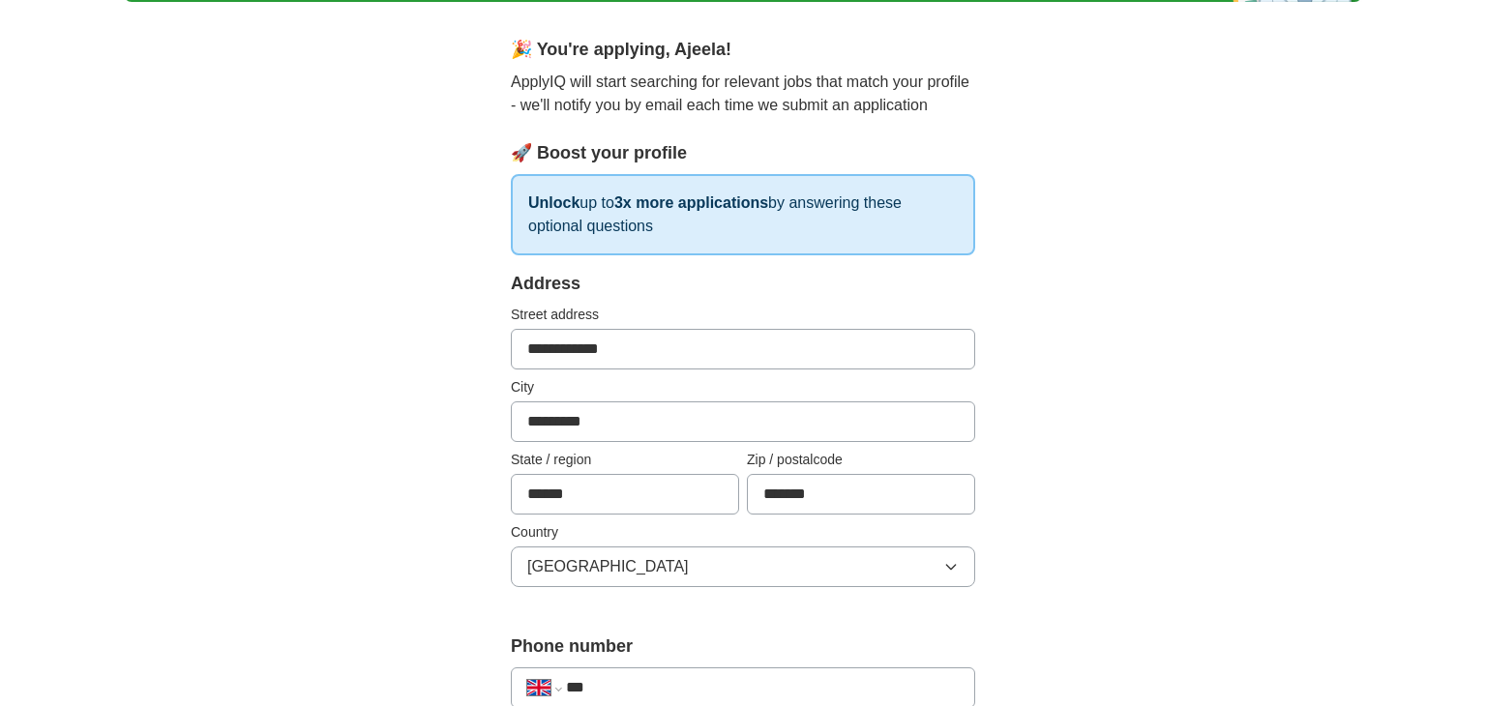
click at [725, 691] on input "***" at bounding box center [762, 687] width 393 height 23
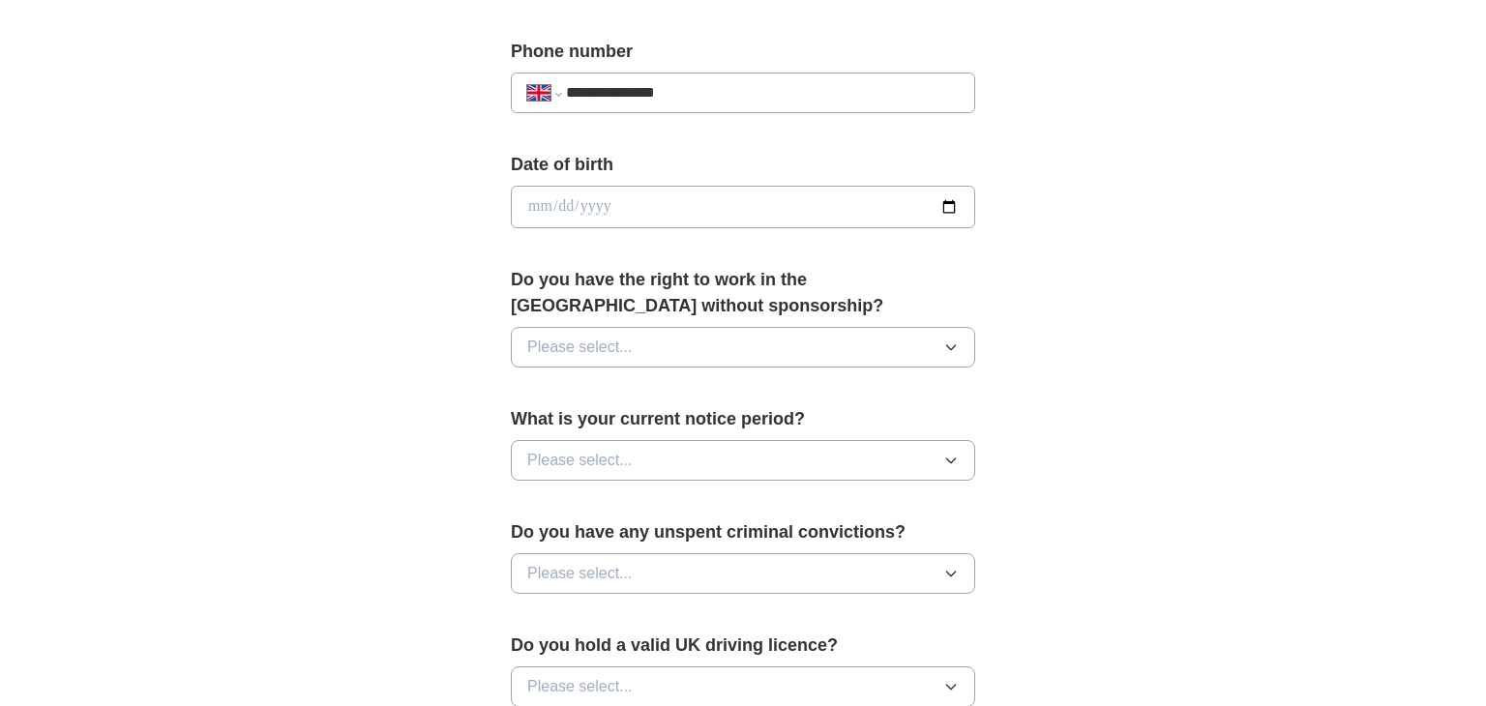
scroll to position [822, 0]
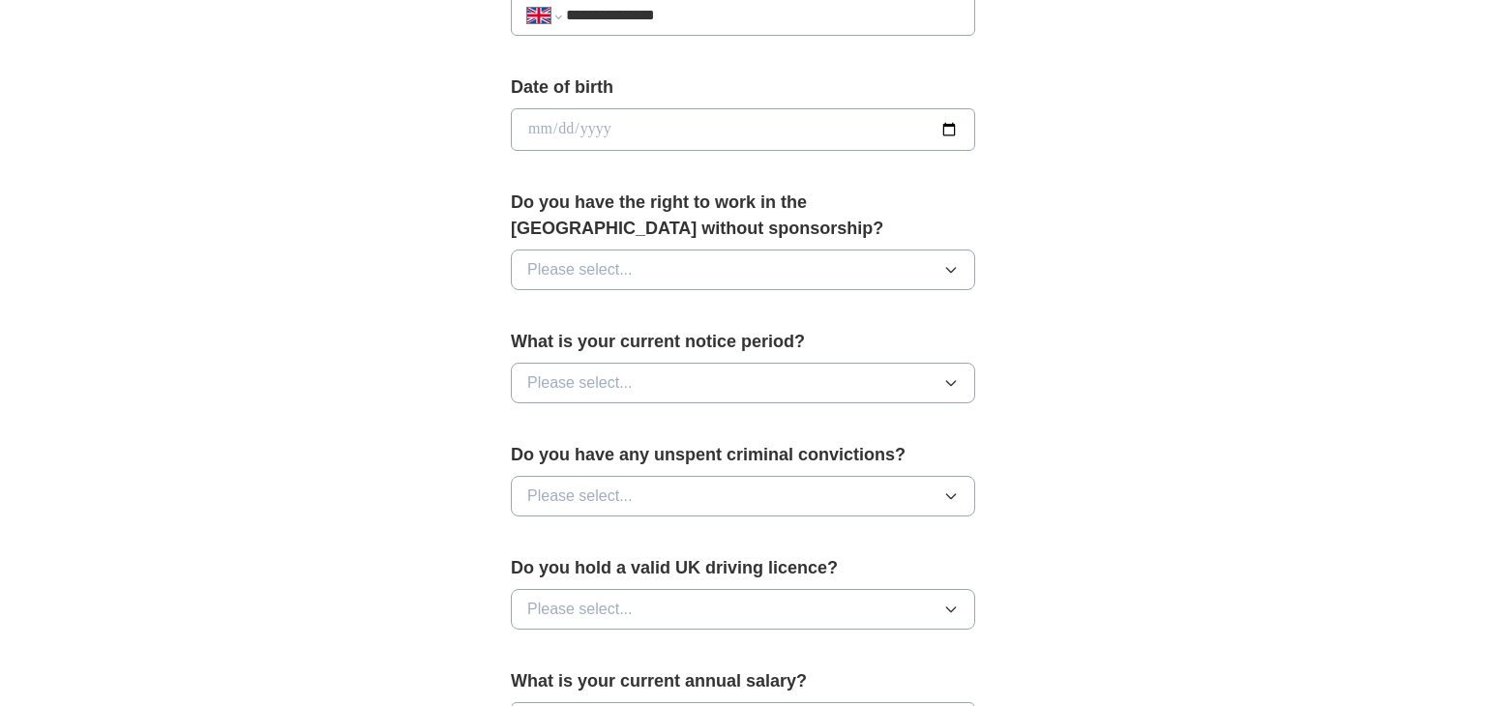
type input "**********"
click at [880, 125] on input "date" at bounding box center [743, 129] width 464 height 43
click at [774, 268] on button "Please select..." at bounding box center [743, 270] width 464 height 41
click at [505, 332] on div "**********" at bounding box center [742, 158] width 619 height 1627
click at [548, 391] on button "Please select..." at bounding box center [743, 383] width 464 height 41
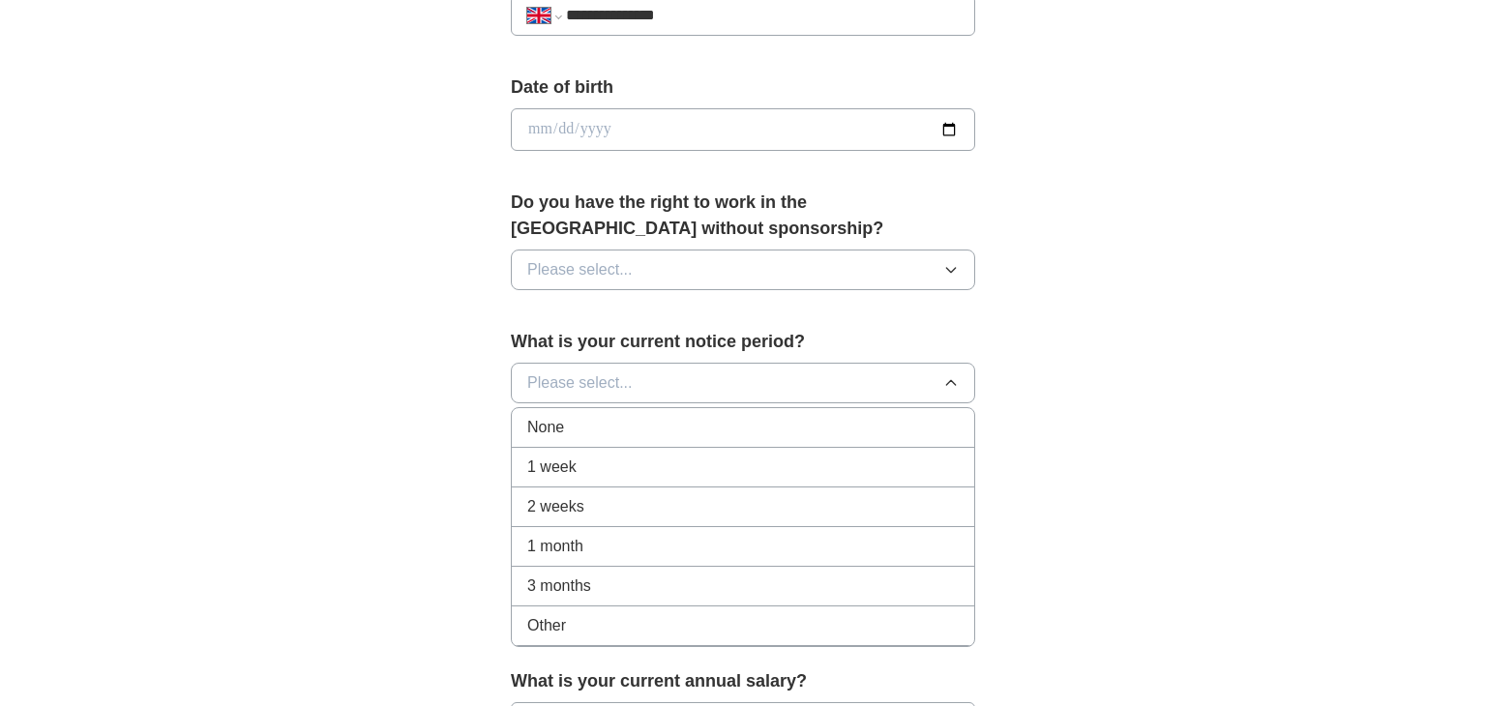
click at [557, 463] on span "1 week" at bounding box center [551, 467] width 49 height 23
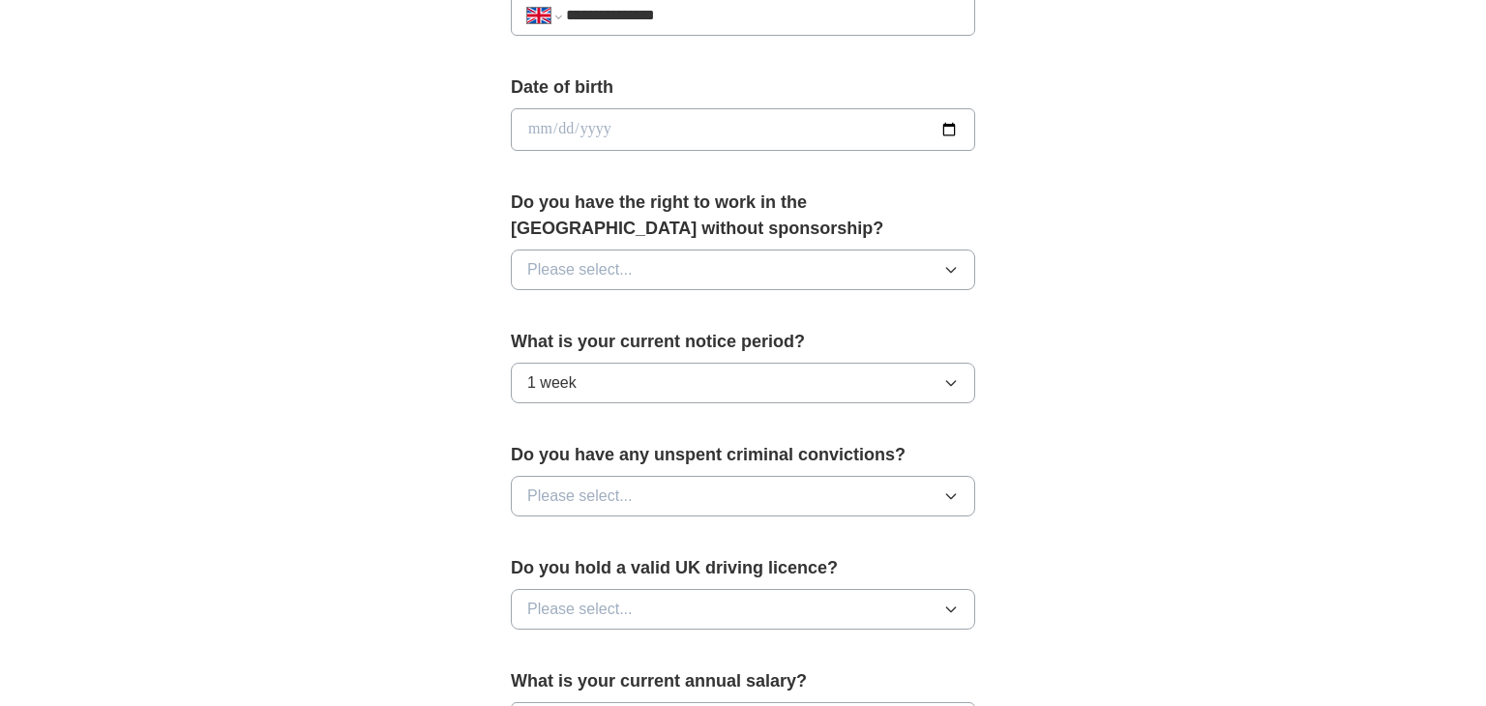
click at [581, 491] on span "Please select..." at bounding box center [579, 496] width 105 height 23
click at [561, 579] on div "No" at bounding box center [742, 580] width 431 height 23
click at [567, 600] on span "Please select..." at bounding box center [579, 609] width 105 height 23
click at [556, 695] on div "No" at bounding box center [742, 693] width 431 height 23
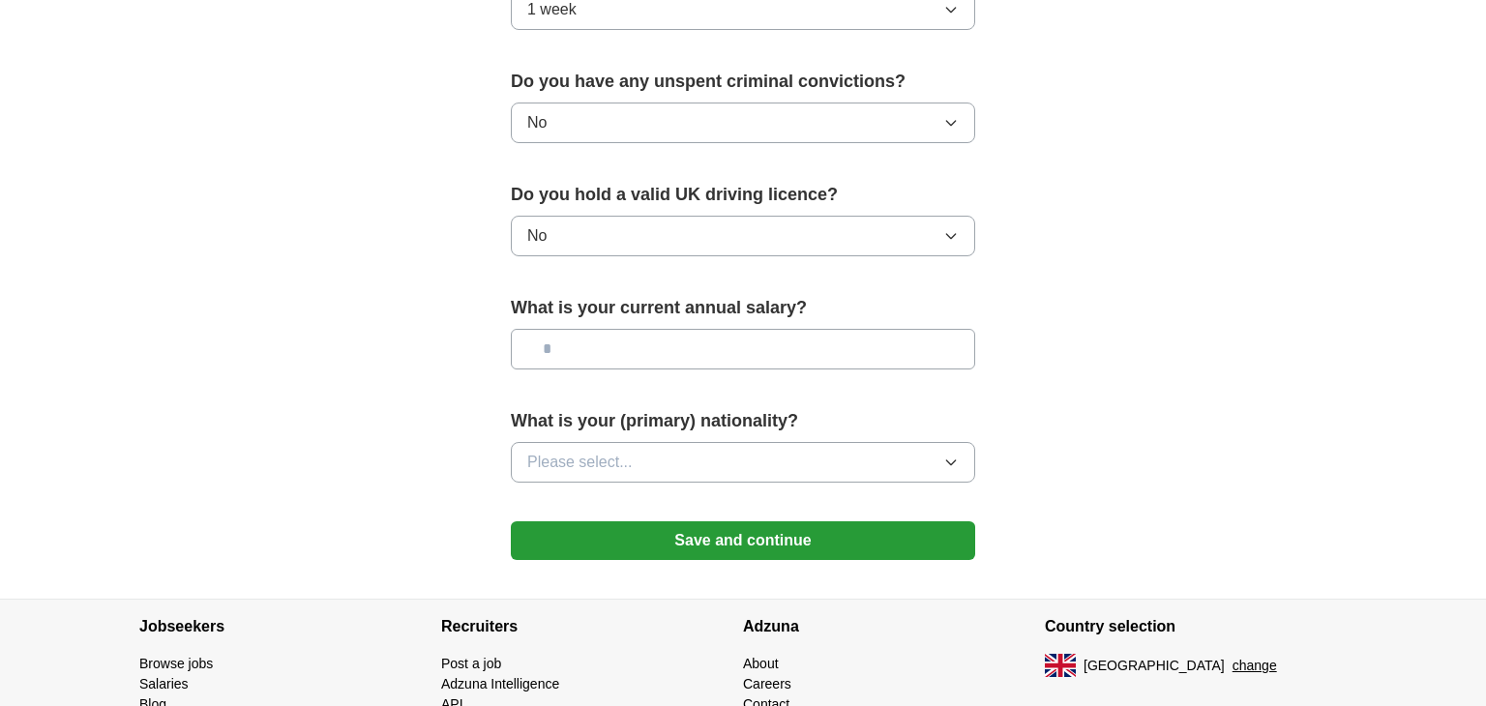
scroll to position [1205, 0]
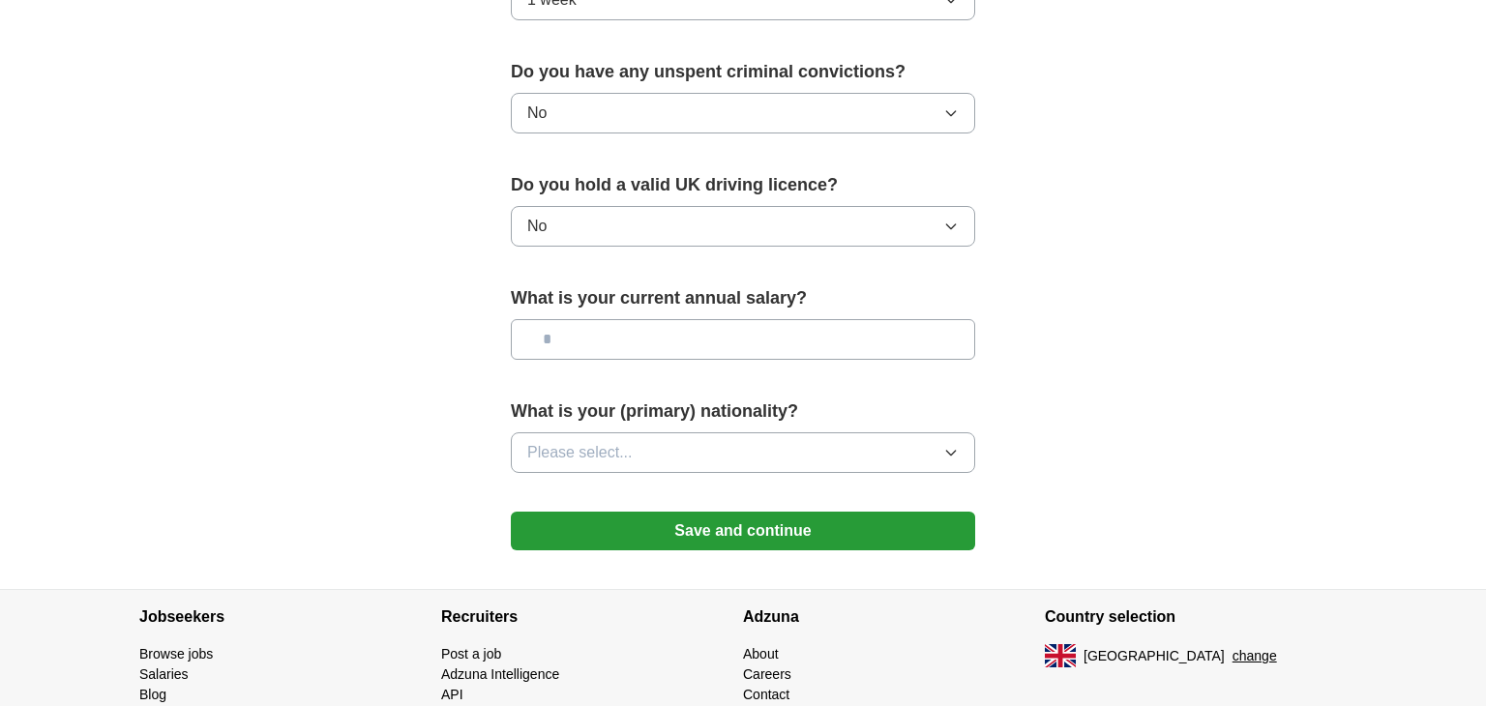
click at [697, 334] on input "text" at bounding box center [743, 339] width 464 height 41
type input "**"
click at [660, 438] on button "Please select..." at bounding box center [743, 452] width 464 height 41
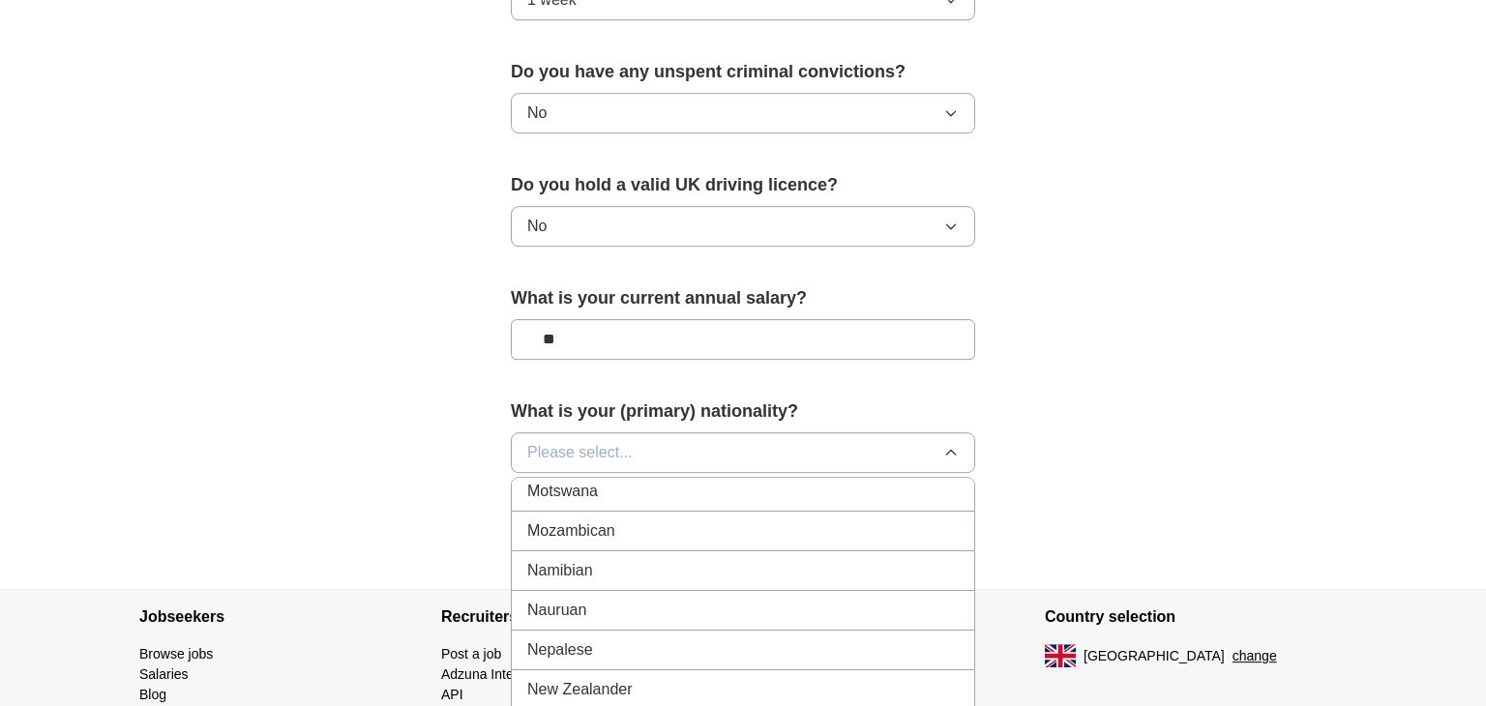
scroll to position [4820, 0]
click at [761, 622] on div "Nepalese" at bounding box center [742, 633] width 431 height 23
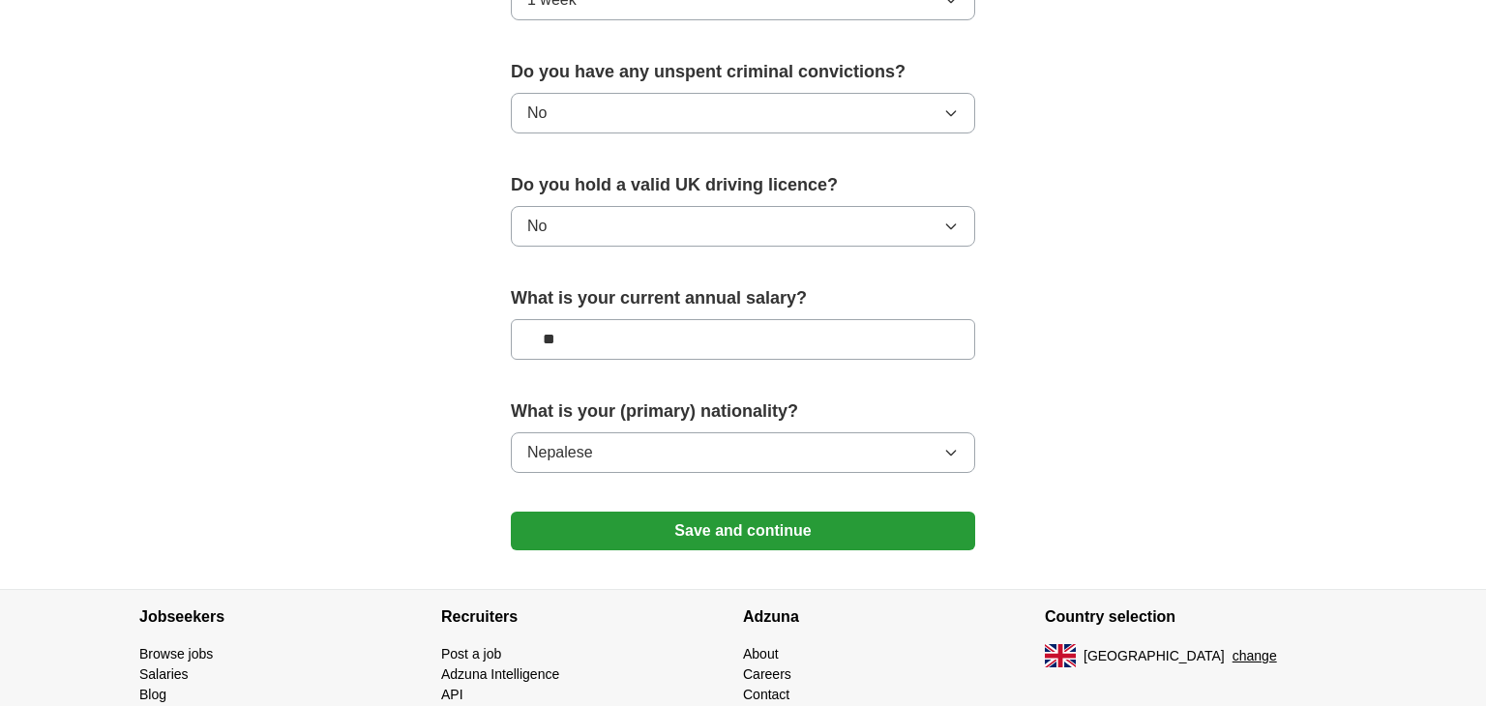
click at [843, 543] on button "Save and continue" at bounding box center [743, 531] width 464 height 39
